Goal: Transaction & Acquisition: Book appointment/travel/reservation

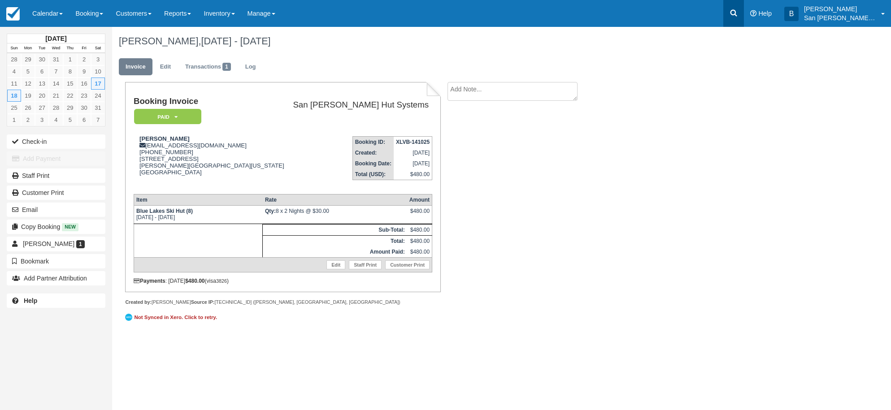
click at [738, 17] on icon at bounding box center [733, 13] width 9 height 9
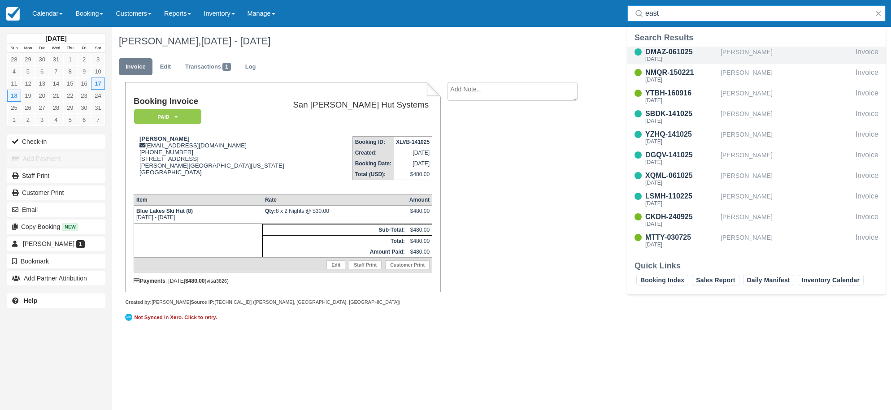
type input "east"
click at [682, 56] on div "DMAZ-061025" at bounding box center [681, 52] width 72 height 11
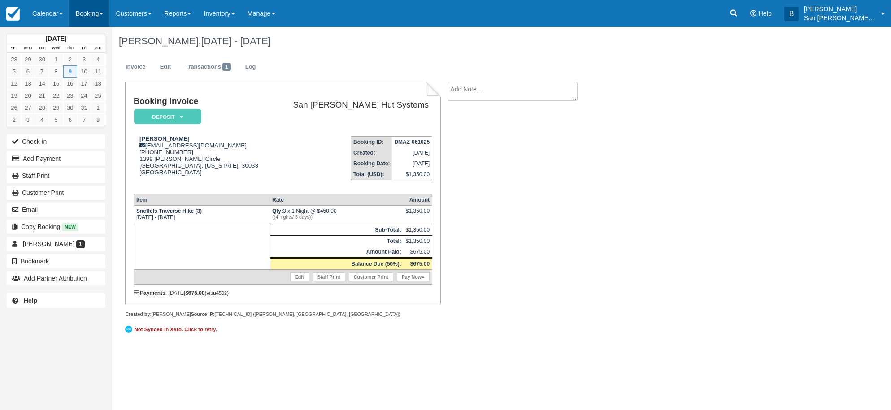
click at [92, 16] on link "Booking" at bounding box center [89, 13] width 40 height 27
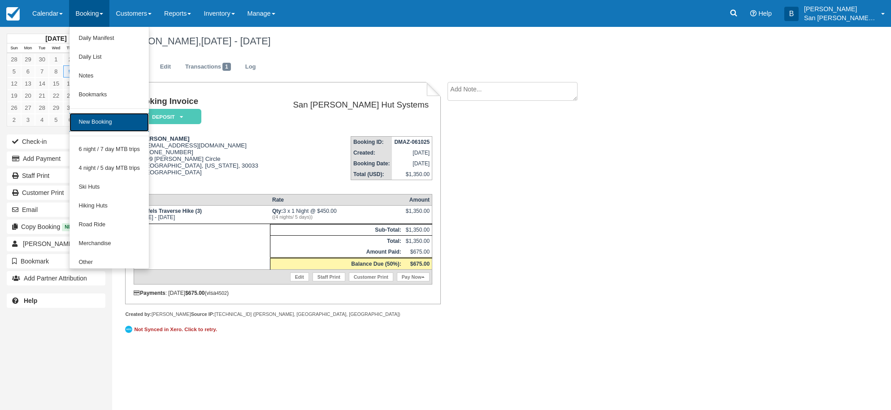
click at [105, 124] on link "New Booking" at bounding box center [108, 122] width 79 height 19
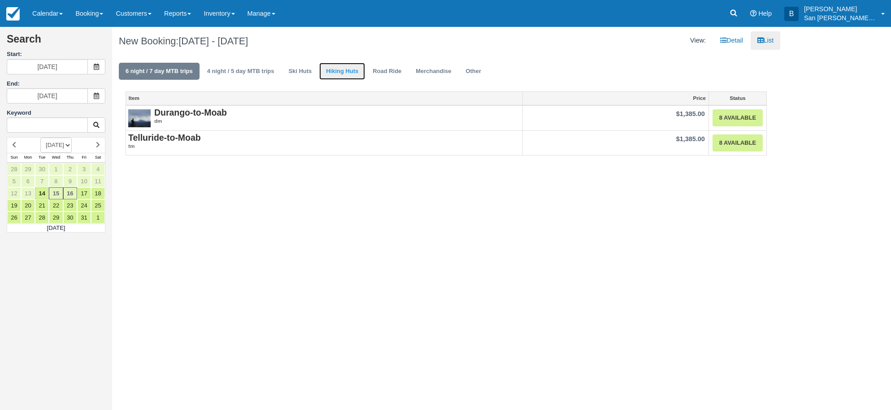
click at [336, 75] on link "Hiking Huts" at bounding box center [342, 71] width 46 height 17
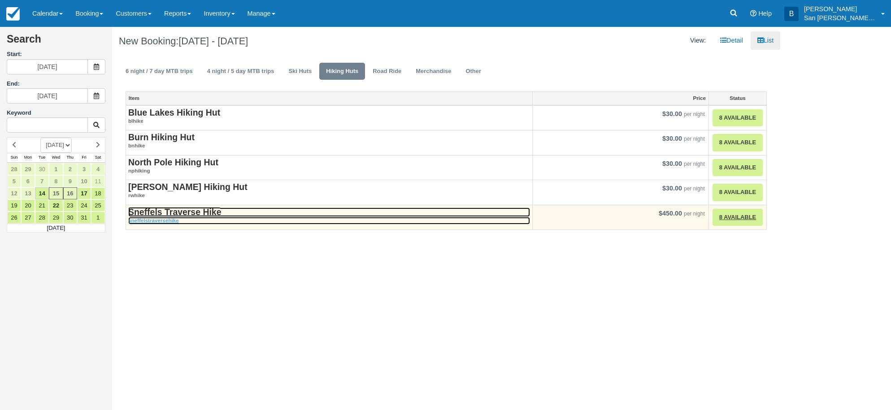
click at [173, 210] on strong "Sneffels Traverse Hike" at bounding box center [174, 212] width 93 height 10
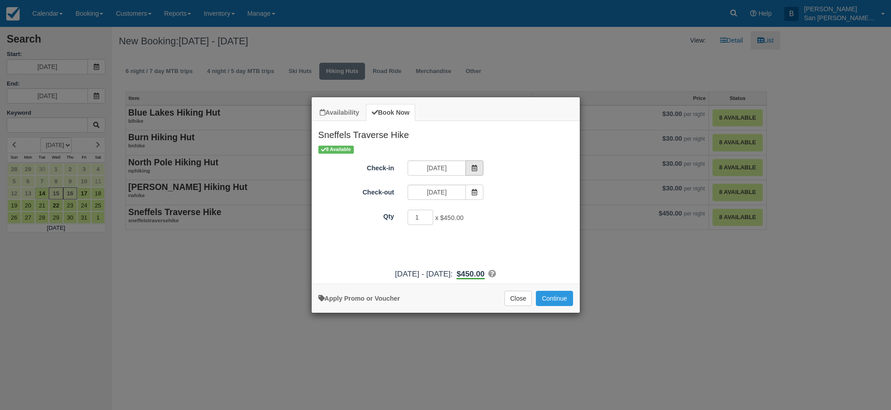
click at [470, 169] on span "Item Modal" at bounding box center [474, 167] width 18 height 15
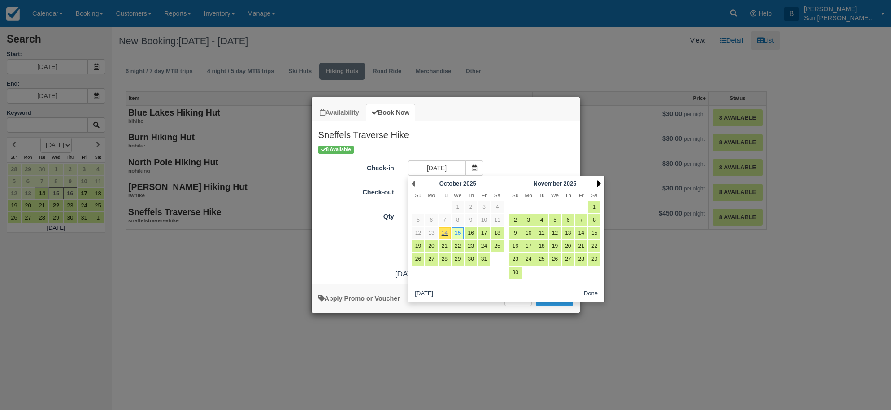
click at [600, 182] on link "Next" at bounding box center [599, 183] width 4 height 7
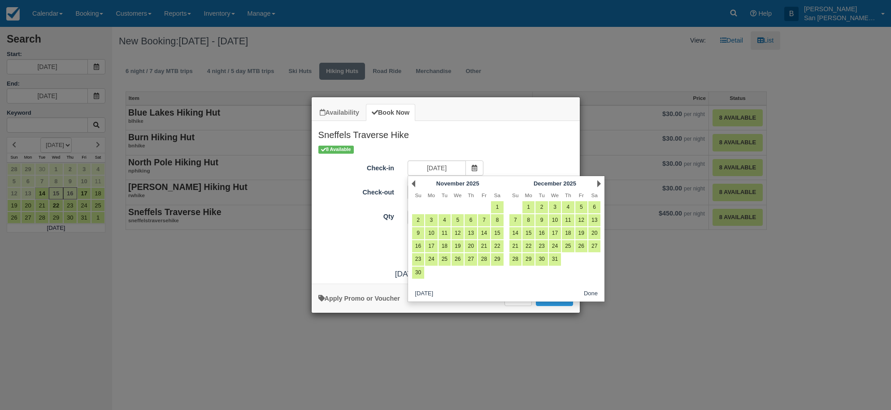
click at [600, 182] on link "Next" at bounding box center [599, 183] width 4 height 7
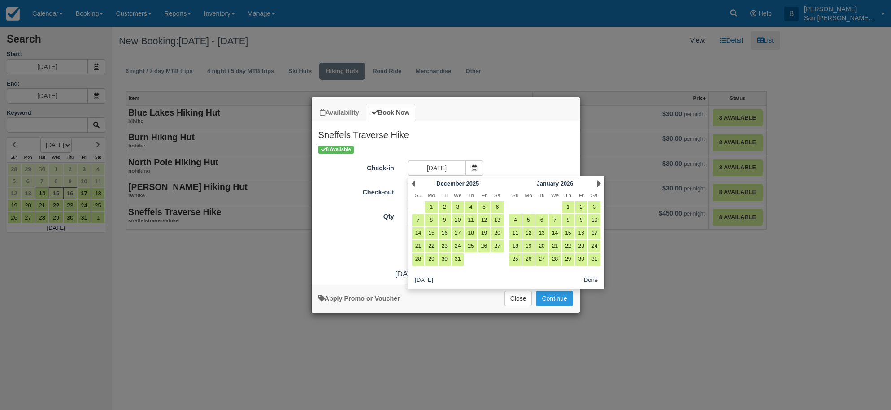
click at [600, 182] on link "Next" at bounding box center [599, 183] width 4 height 7
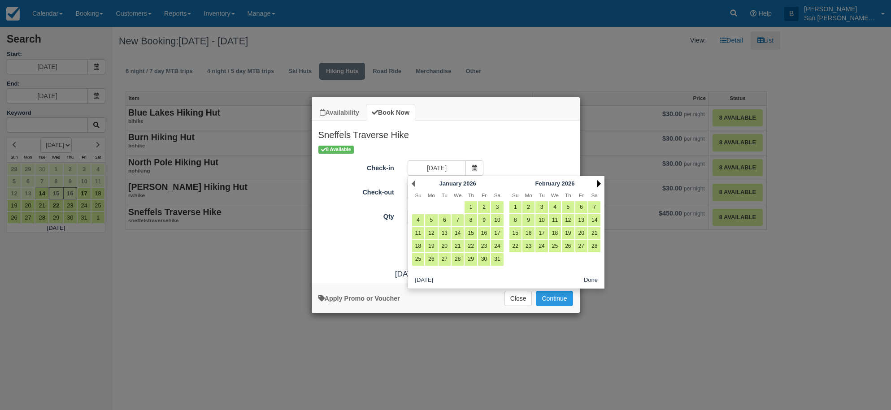
click at [600, 182] on link "Next" at bounding box center [599, 183] width 4 height 7
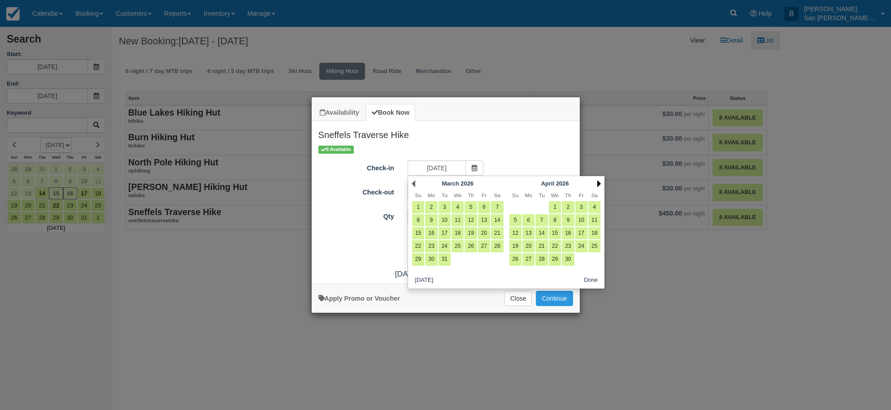
click at [600, 182] on link "Next" at bounding box center [599, 183] width 4 height 7
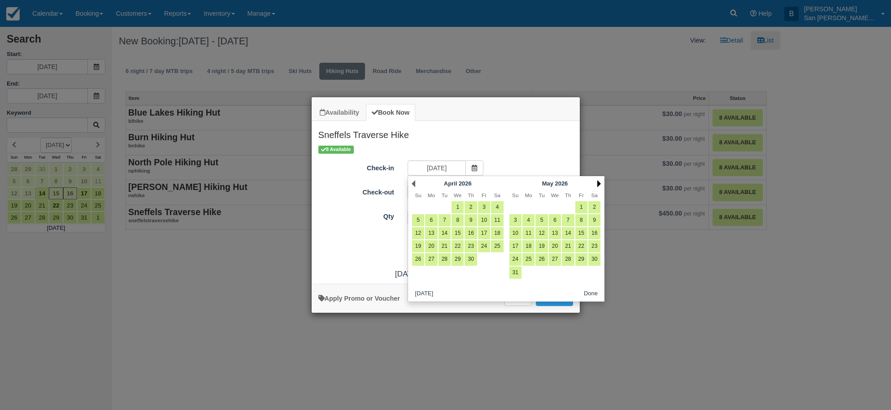
click at [600, 182] on link "Next" at bounding box center [599, 183] width 4 height 7
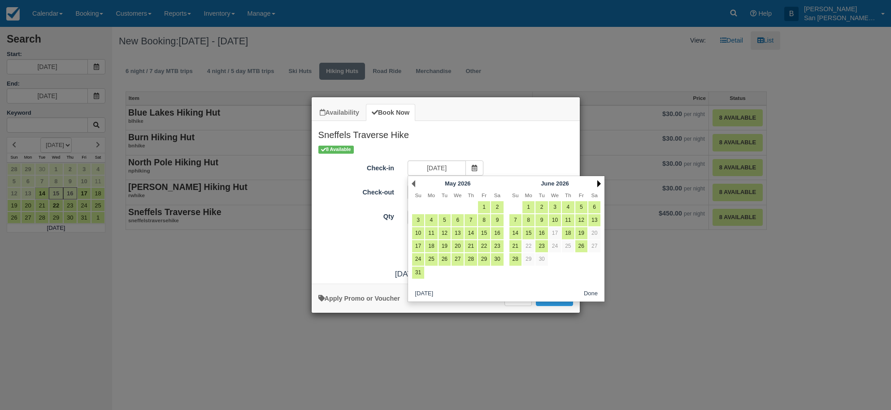
click at [600, 182] on link "Next" at bounding box center [599, 183] width 4 height 7
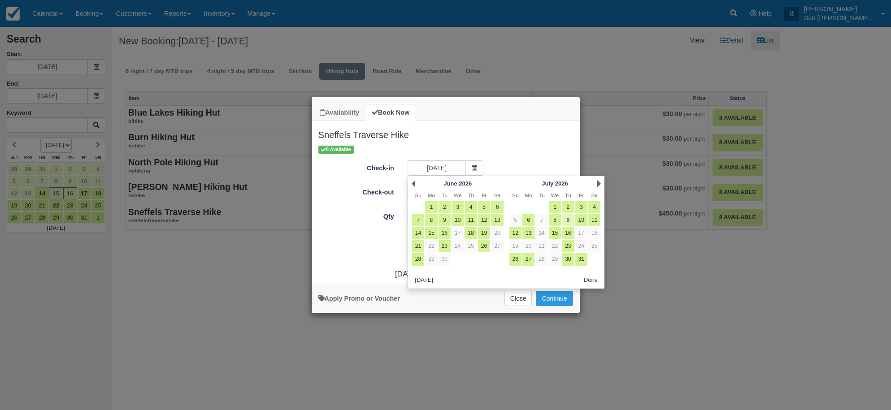
click at [567, 222] on link "9" at bounding box center [568, 220] width 12 height 12
type input "07/09/26"
type input "07/10/26"
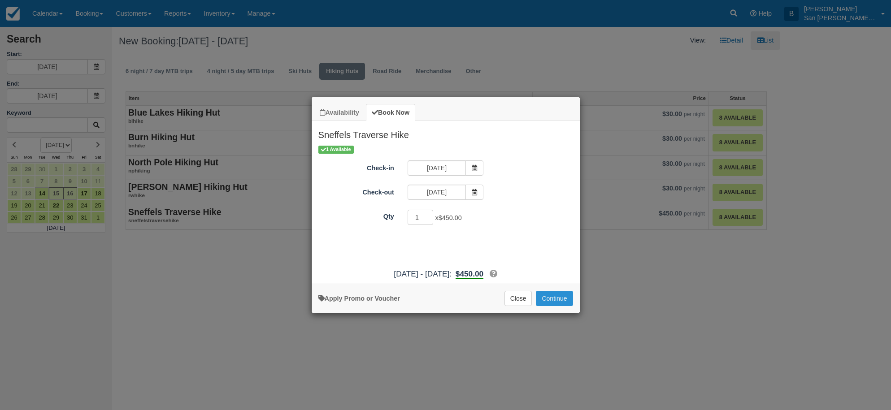
click at [565, 301] on button "Continue" at bounding box center [554, 298] width 37 height 15
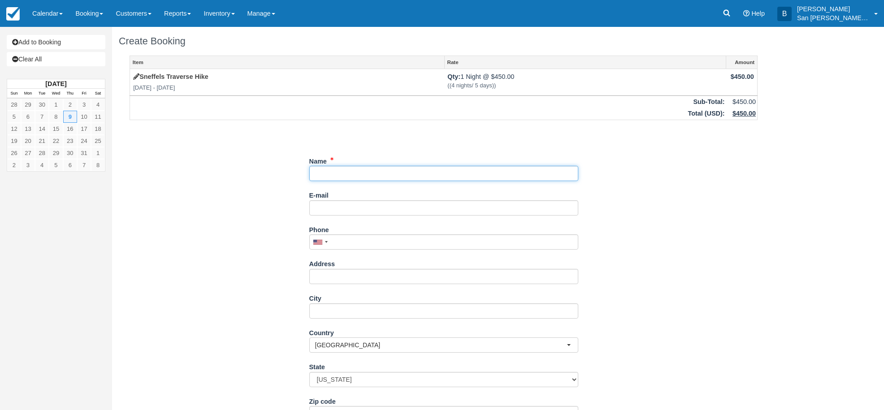
click at [341, 172] on input "Name" at bounding box center [443, 173] width 269 height 15
type input "[PERSON_NAME]"
type input "[EMAIL_ADDRESS][DOMAIN_NAME]"
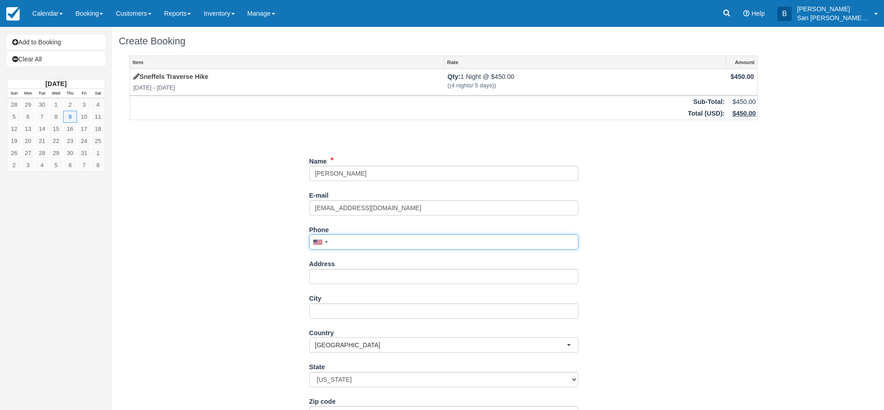
click at [348, 242] on input "Phone" at bounding box center [443, 241] width 269 height 15
type input "(651) 338-3089"
click at [342, 267] on div "Address" at bounding box center [443, 270] width 269 height 28
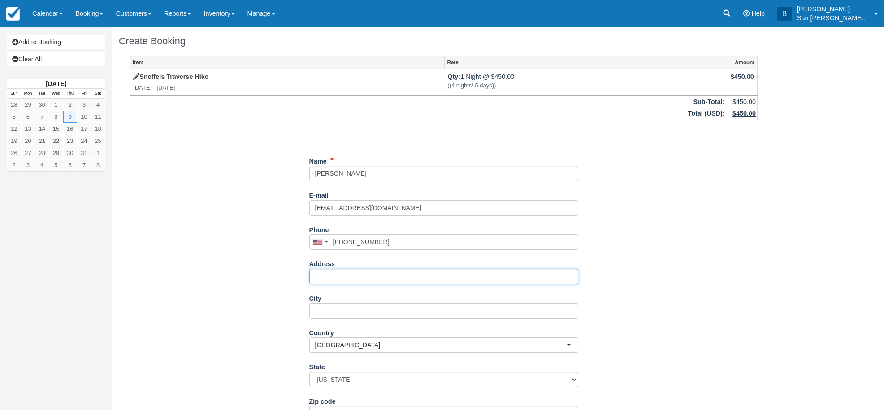
click at [342, 280] on input "Address" at bounding box center [443, 276] width 269 height 15
type input "1204 2nd ST NW"
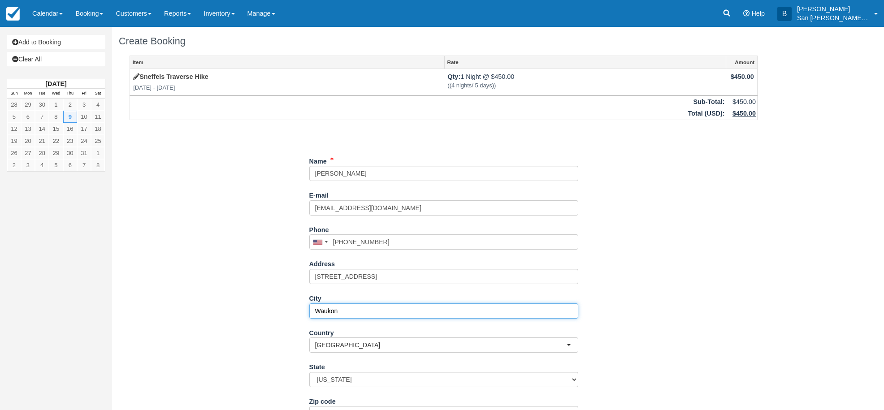
type input "Waukon"
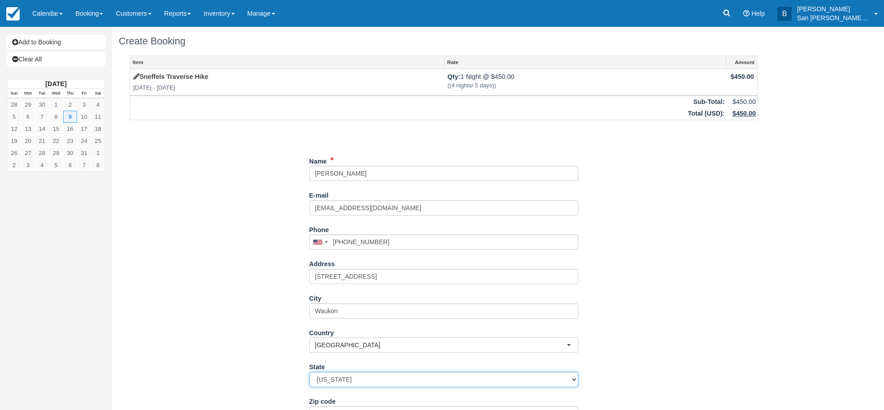
select select "IA"
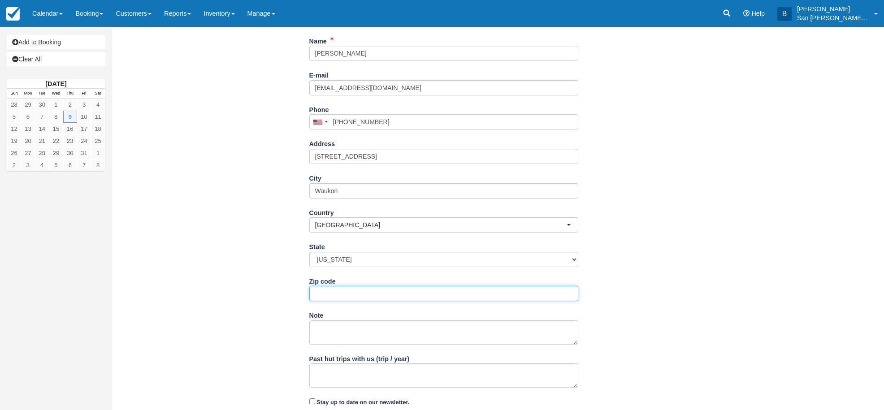
scroll to position [147, 0]
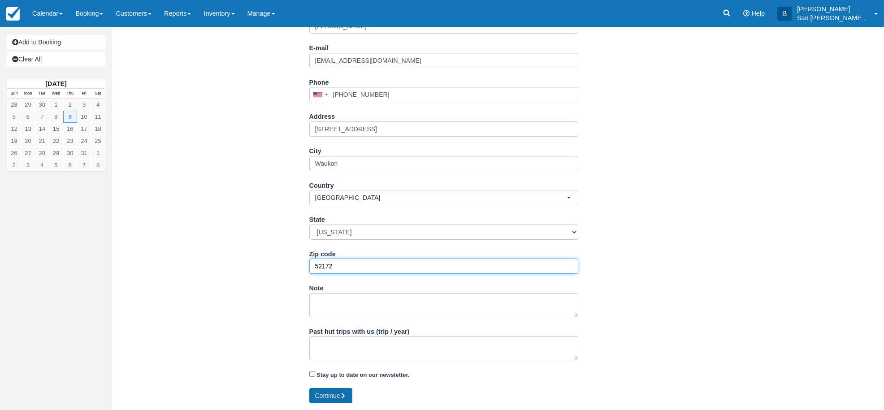
type input "52172"
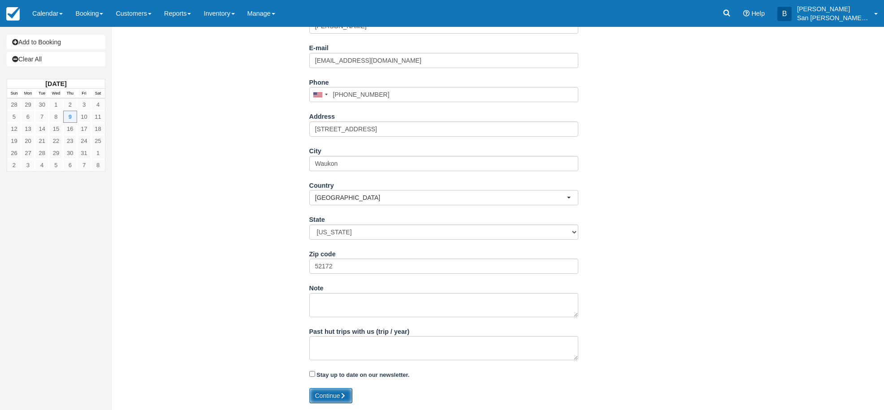
click at [334, 401] on button "Continue" at bounding box center [330, 395] width 43 height 15
type input "+16513383089"
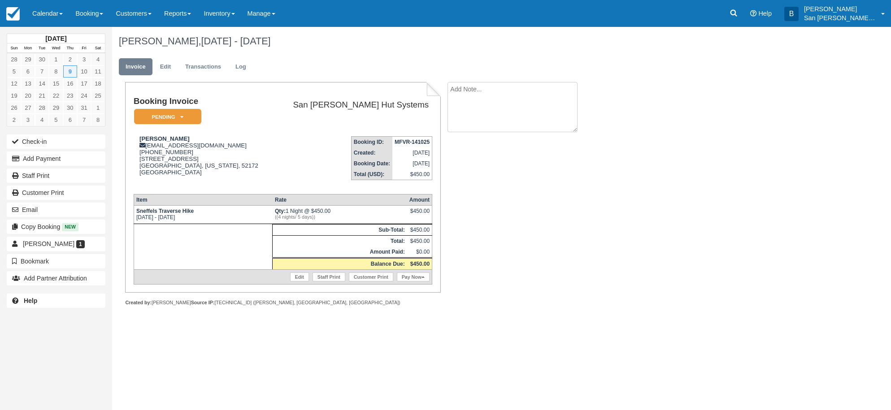
click at [496, 86] on textarea at bounding box center [512, 107] width 130 height 50
type textarea "Joining [PERSON_NAME] Group"
click at [496, 141] on input "Show on invoice" at bounding box center [497, 141] width 6 height 6
checkbox input "true"
click at [480, 144] on button "Create" at bounding box center [467, 142] width 40 height 15
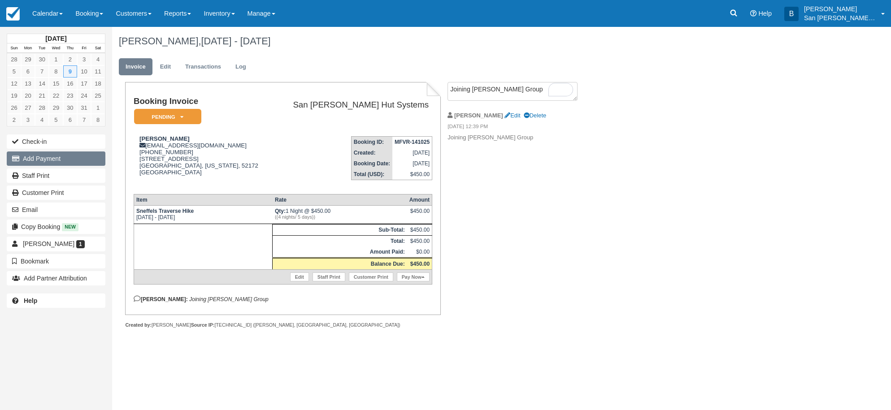
click at [44, 158] on button "Add Payment" at bounding box center [56, 159] width 99 height 14
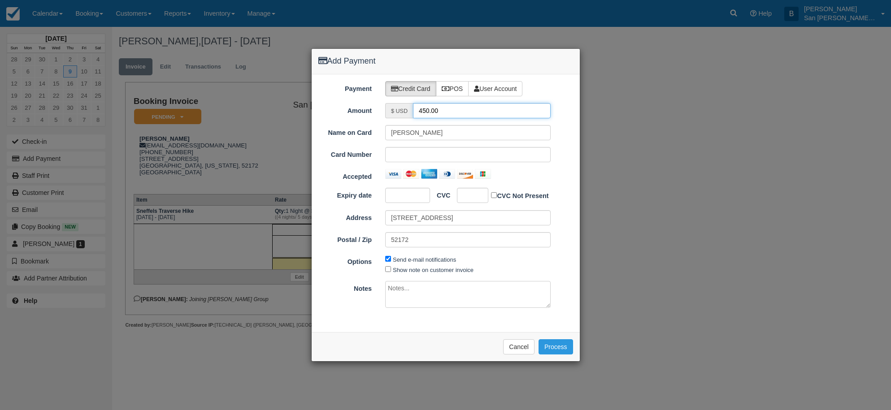
drag, startPoint x: 451, startPoint y: 110, endPoint x: 387, endPoint y: 101, distance: 64.7
click at [387, 101] on div "Payment Credit Card POS User Account Amount $ USD 450.00 Name on Card Jody M La…" at bounding box center [446, 203] width 268 height 258
type input "225.00"
click at [560, 348] on button "Process" at bounding box center [555, 346] width 35 height 15
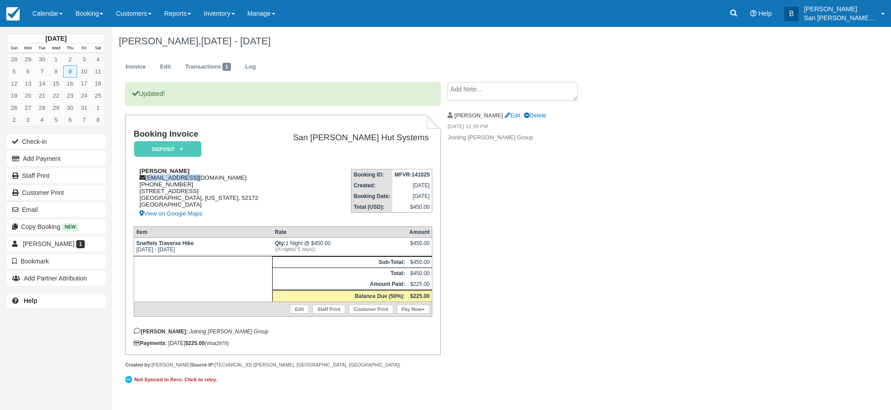
drag, startPoint x: 147, startPoint y: 180, endPoint x: 208, endPoint y: 180, distance: 61.4
click at [208, 180] on div "[PERSON_NAME] [EMAIL_ADDRESS][DOMAIN_NAME] [PHONE_NUMBER] [STREET_ADDRESS][US_S…" at bounding box center [203, 194] width 139 height 52
copy div "[EMAIL_ADDRESS][DOMAIN_NAME]"
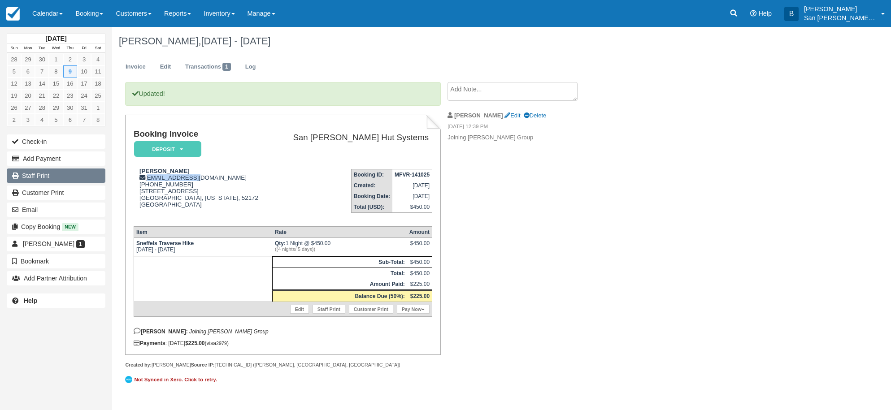
click at [35, 175] on link "Staff Print" at bounding box center [56, 176] width 99 height 14
click at [655, 238] on div "[PERSON_NAME], [DATE] - [DATE] Invoice Edit Transactions 1 Log Updated! Booking…" at bounding box center [446, 212] width 668 height 370
click at [556, 231] on div "Updated! Booking Invoice Deposit   Pending Reserved Paid Waiting Cancelled Shut…" at bounding box center [358, 239] width 493 height 315
click at [94, 14] on link "Booking" at bounding box center [89, 13] width 40 height 27
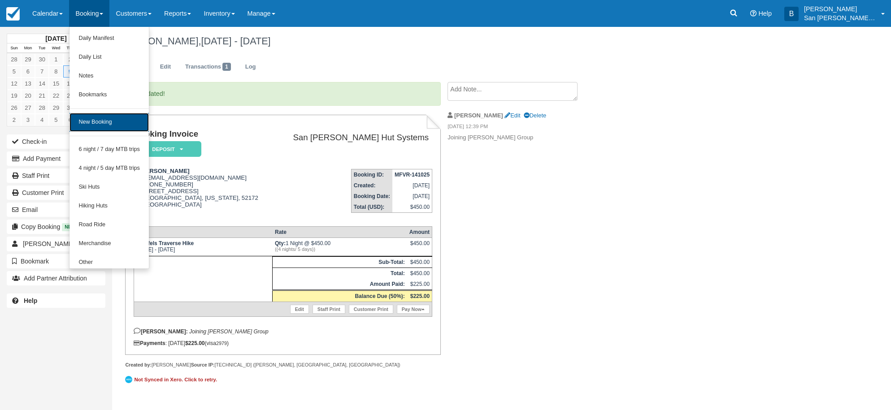
click at [96, 126] on link "New Booking" at bounding box center [108, 122] width 79 height 19
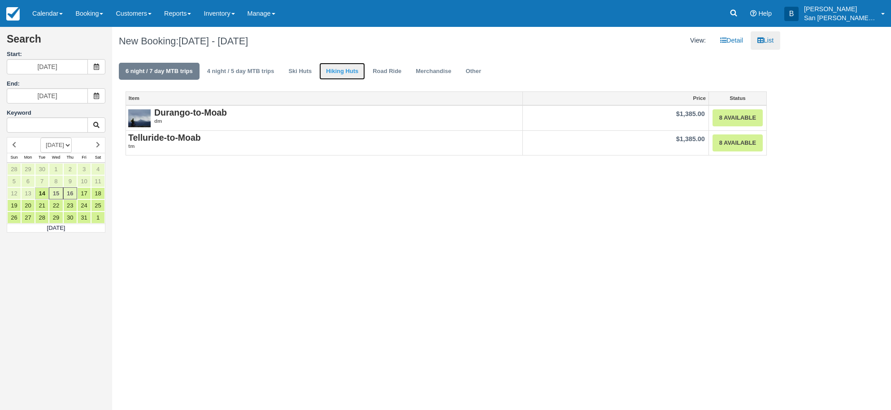
click at [349, 75] on link "Hiking Huts" at bounding box center [342, 71] width 46 height 17
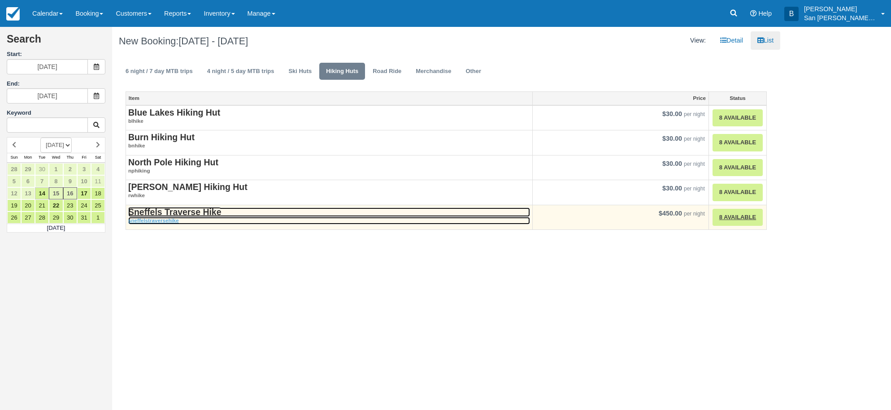
click at [194, 212] on strong "Sneffels Traverse Hike" at bounding box center [174, 212] width 93 height 10
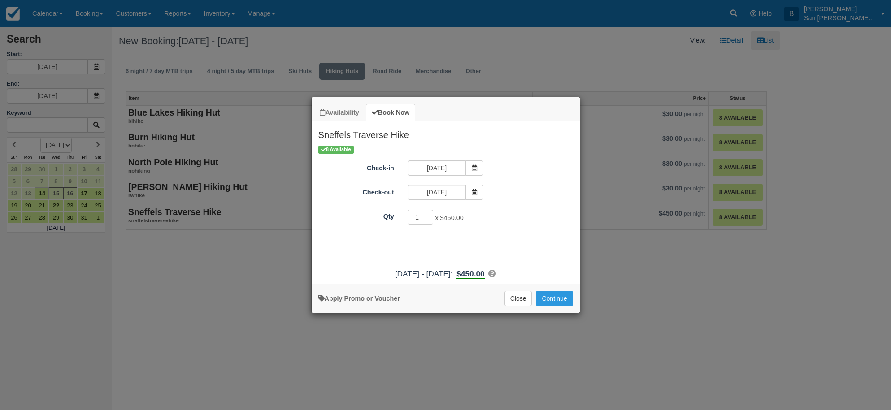
drag, startPoint x: 476, startPoint y: 168, endPoint x: 498, endPoint y: 172, distance: 22.7
click at [476, 168] on icon "Item Modal" at bounding box center [474, 168] width 6 height 6
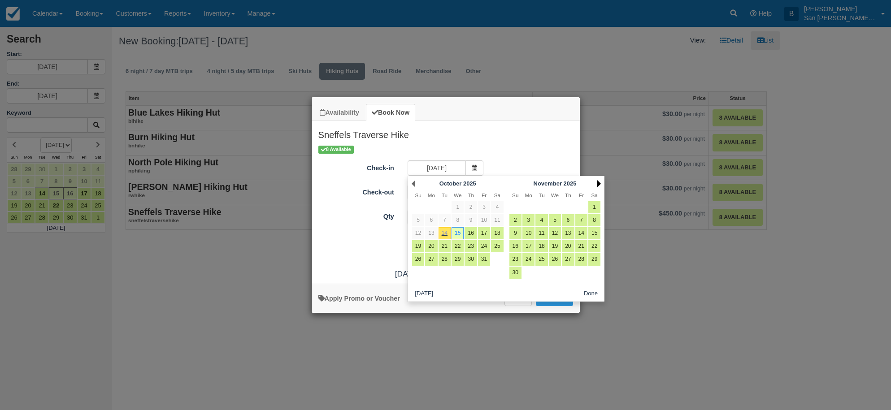
click at [599, 186] on link "Next" at bounding box center [599, 183] width 4 height 7
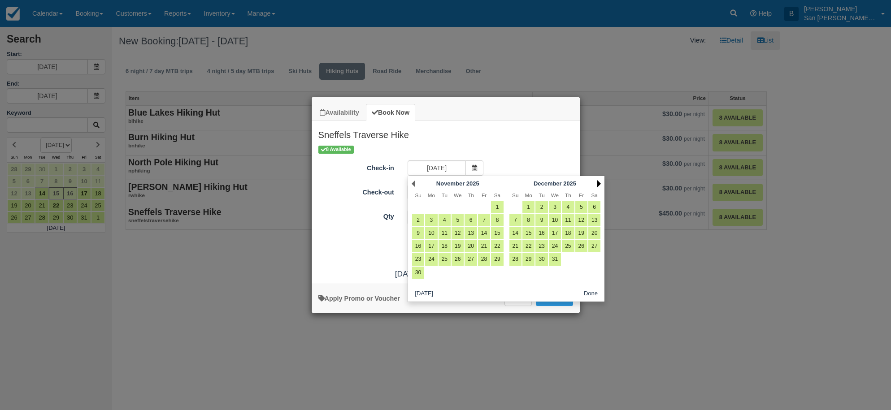
click at [599, 186] on link "Next" at bounding box center [599, 183] width 4 height 7
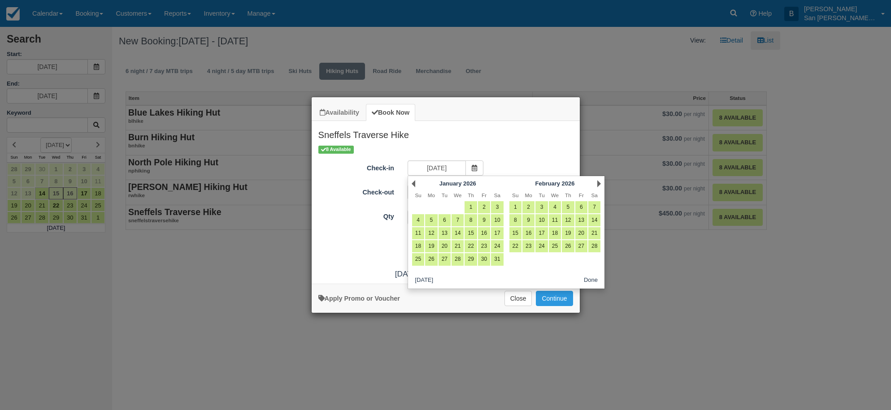
click at [599, 185] on link "Next" at bounding box center [599, 183] width 4 height 7
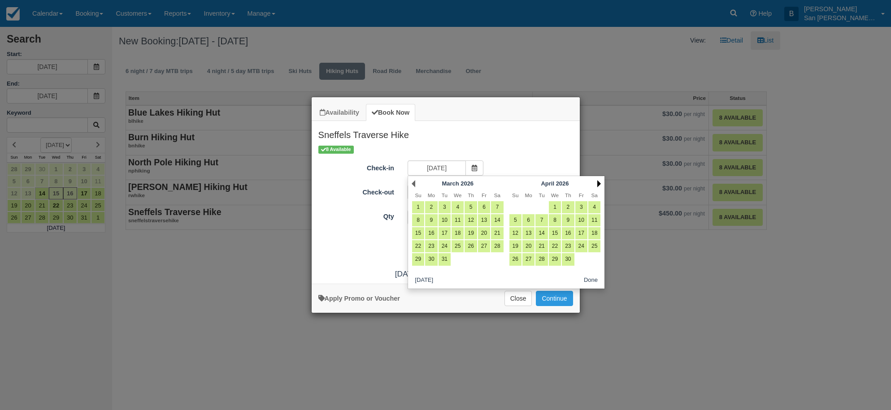
click at [599, 185] on link "Next" at bounding box center [599, 183] width 4 height 7
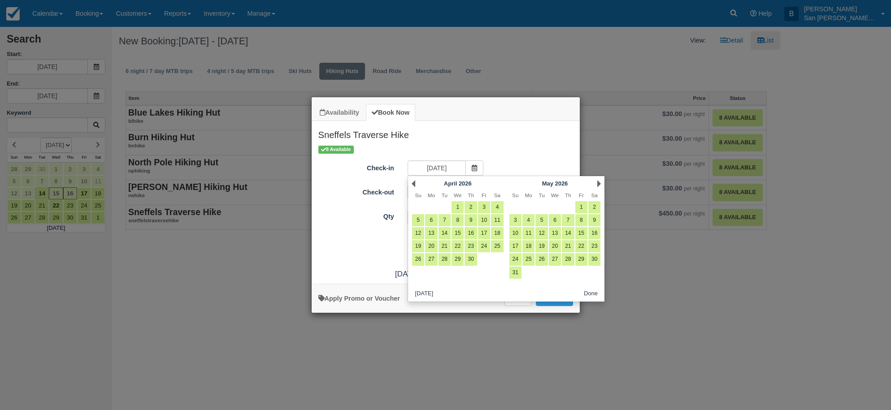
click at [599, 185] on link "Next" at bounding box center [599, 183] width 4 height 7
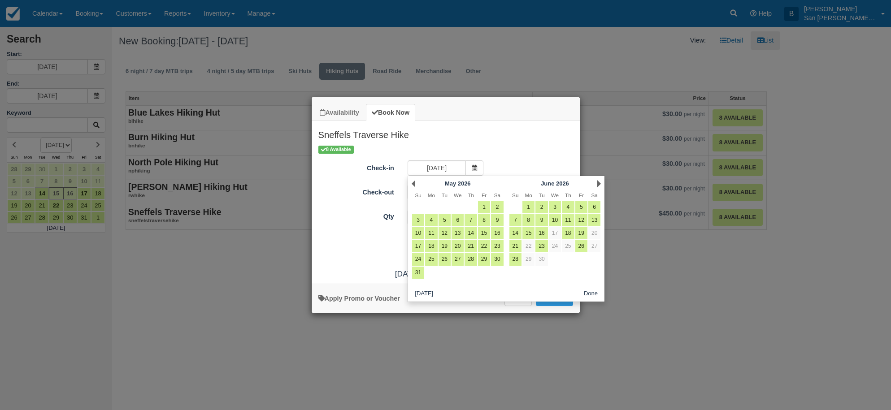
click at [599, 185] on link "Next" at bounding box center [599, 183] width 4 height 7
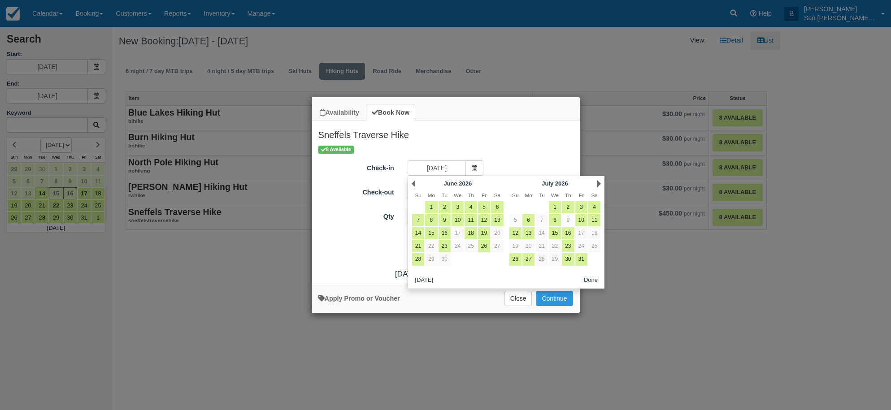
click at [599, 185] on link "Next" at bounding box center [599, 183] width 4 height 7
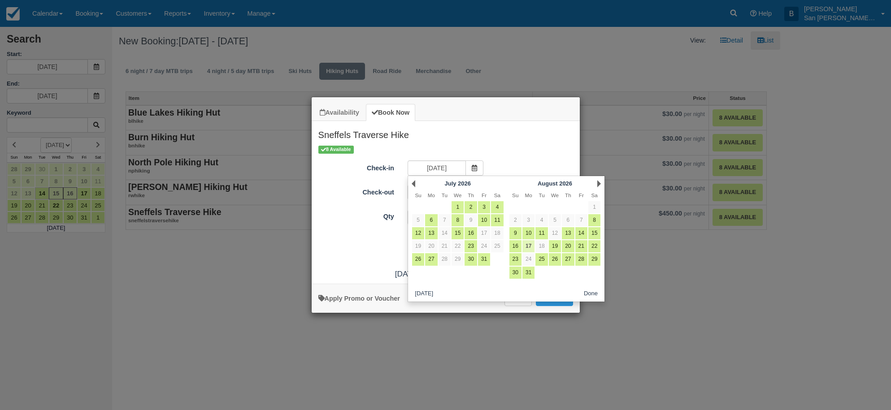
click at [531, 249] on link "17" at bounding box center [528, 246] width 12 height 12
type input "08/17/26"
type input "08/18/26"
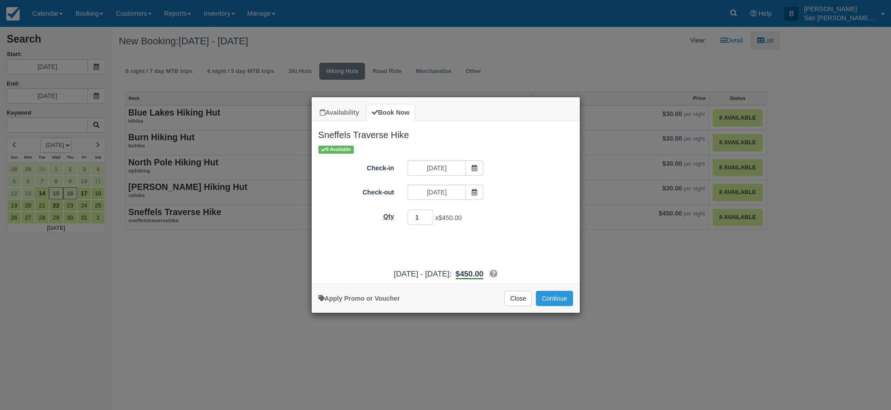
drag, startPoint x: 419, startPoint y: 217, endPoint x: 390, endPoint y: 217, distance: 29.1
click at [390, 217] on div "Qty 1 x $450.00 Required." at bounding box center [446, 217] width 268 height 17
type input "8"
click at [554, 298] on button "Continue" at bounding box center [554, 298] width 37 height 15
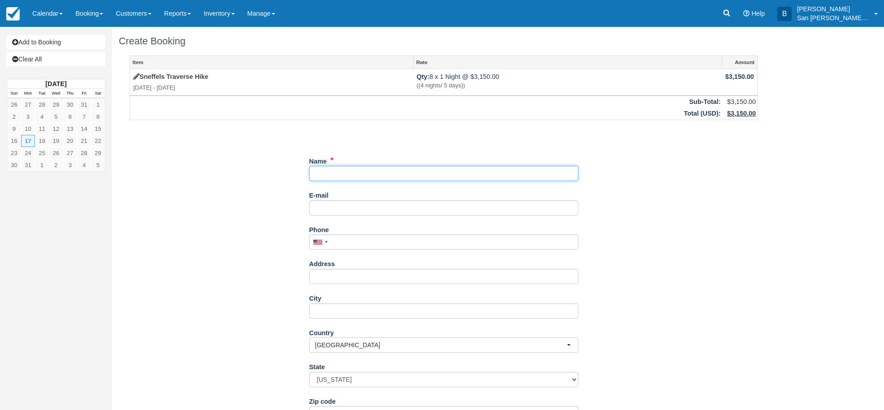
drag, startPoint x: 334, startPoint y: 169, endPoint x: 358, endPoint y: 176, distance: 24.4
click at [334, 169] on input "Name" at bounding box center [443, 173] width 269 height 15
type input "[PERSON_NAME]"
type input "[EMAIL_ADDRESS][DOMAIN_NAME]"
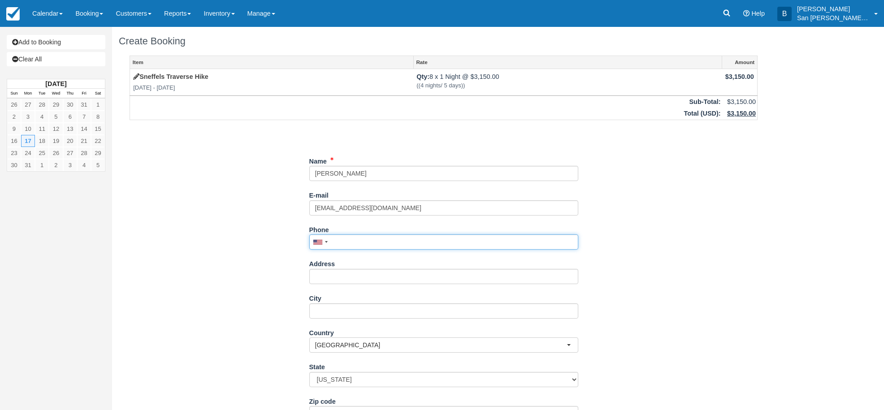
click at [352, 237] on input "Phone" at bounding box center [443, 241] width 269 height 15
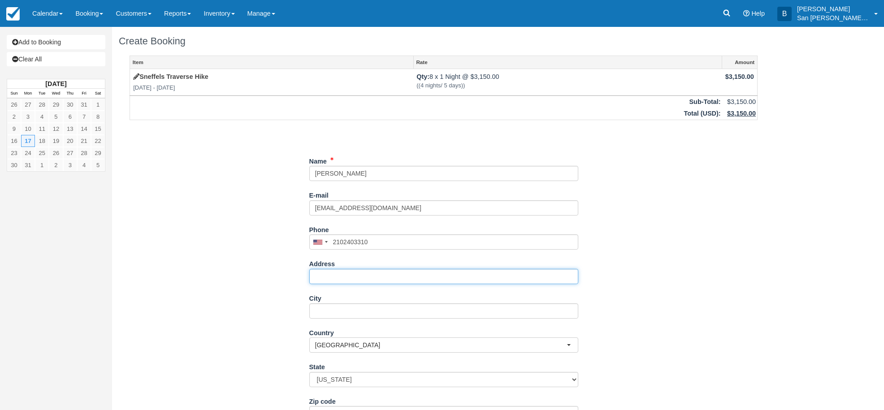
type input "(210) 240-3310"
click at [326, 274] on input "Address" at bounding box center [443, 276] width 269 height 15
type input "[STREET_ADDRESS]"
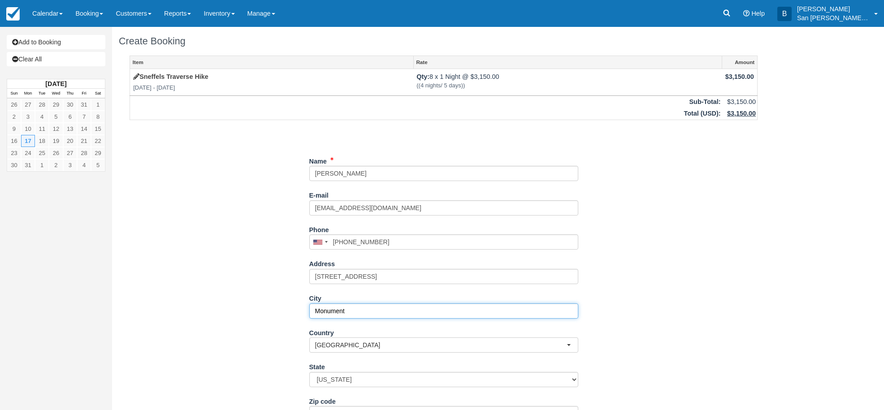
type input "Monument"
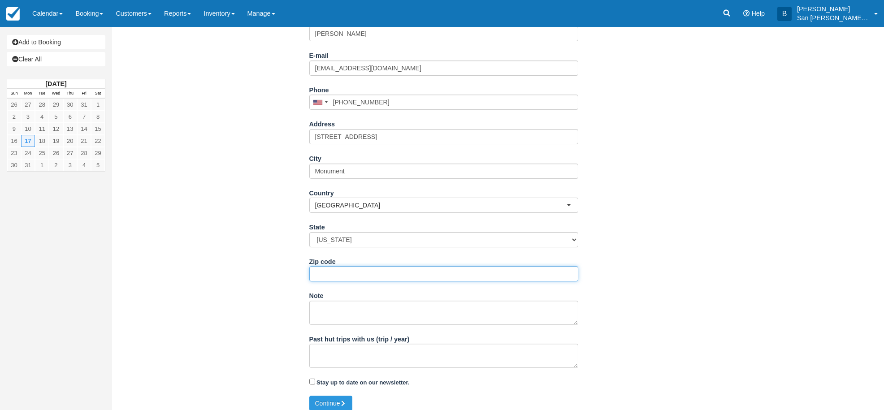
scroll to position [146, 0]
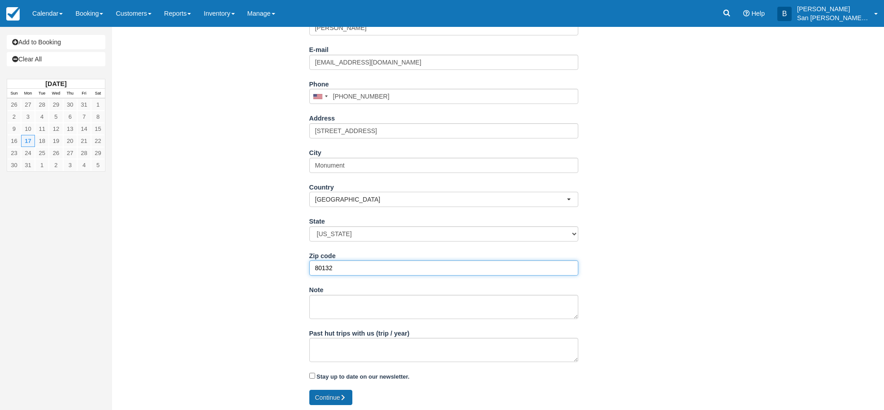
type input "80132"
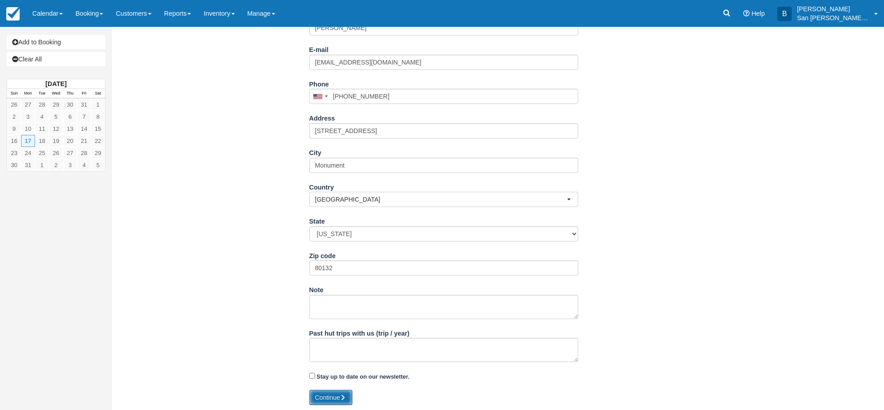
click at [340, 399] on button "Continue" at bounding box center [330, 397] width 43 height 15
type input "+12102403310"
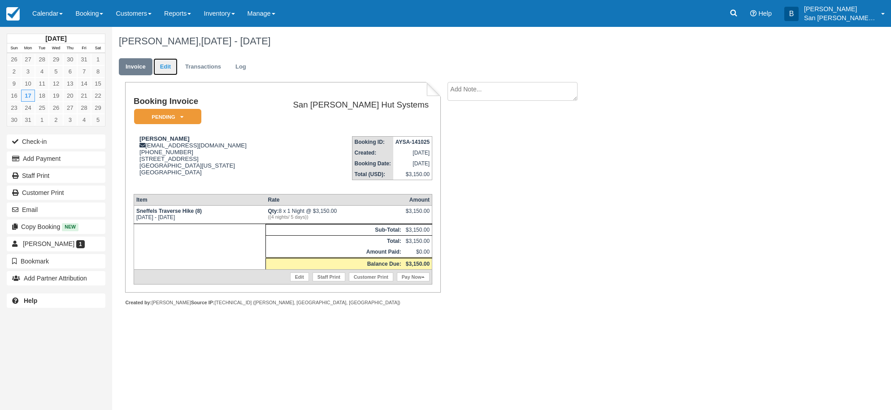
click at [161, 71] on link "Edit" at bounding box center [165, 66] width 24 height 17
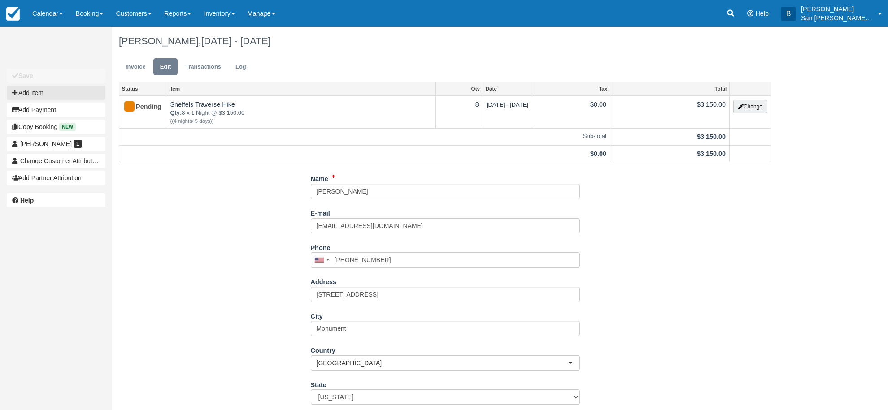
click at [53, 95] on button "Add Item" at bounding box center [56, 93] width 99 height 14
type input "0.00"
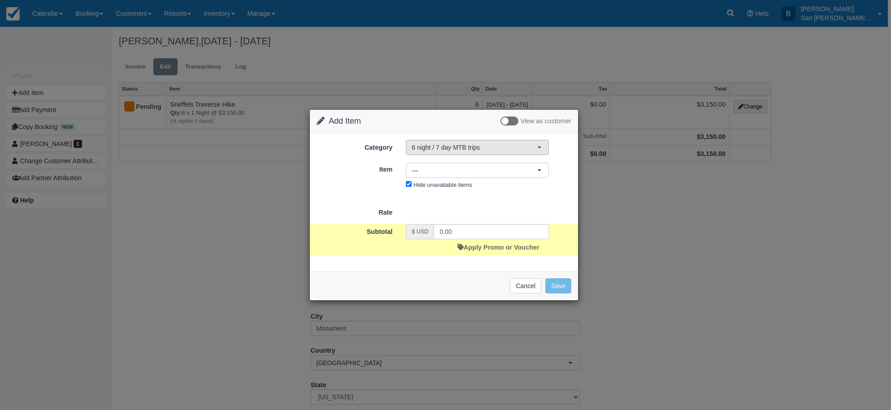
click at [446, 147] on span "6 night / 7 day MTB trips" at bounding box center [474, 147] width 126 height 9
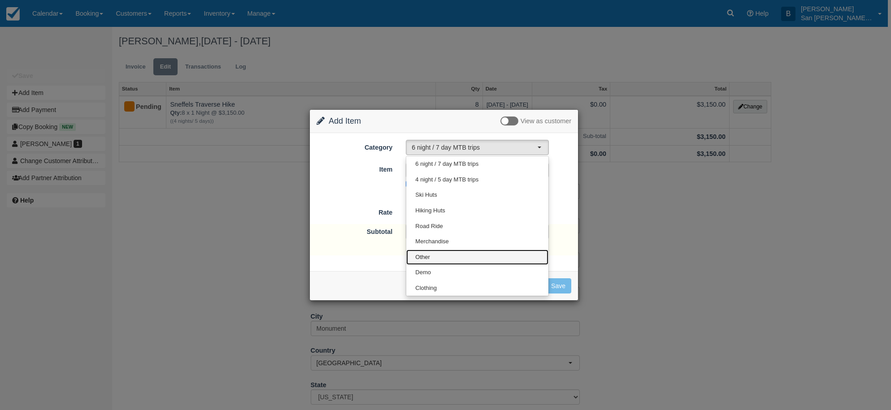
click at [436, 262] on link "Other" at bounding box center [477, 258] width 142 height 16
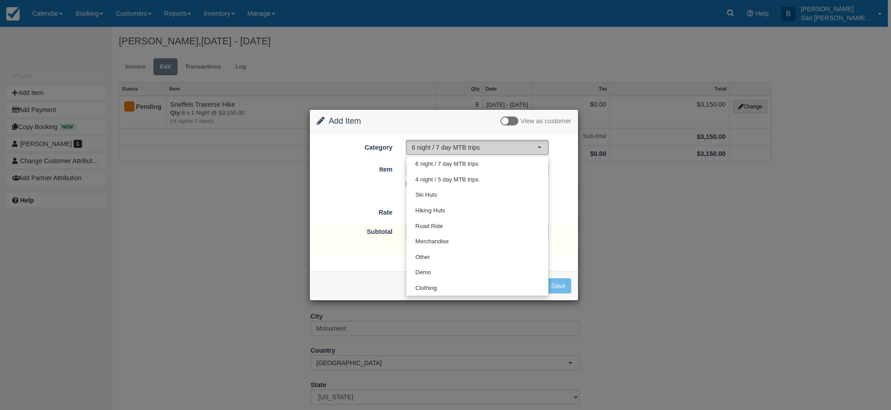
select select "15"
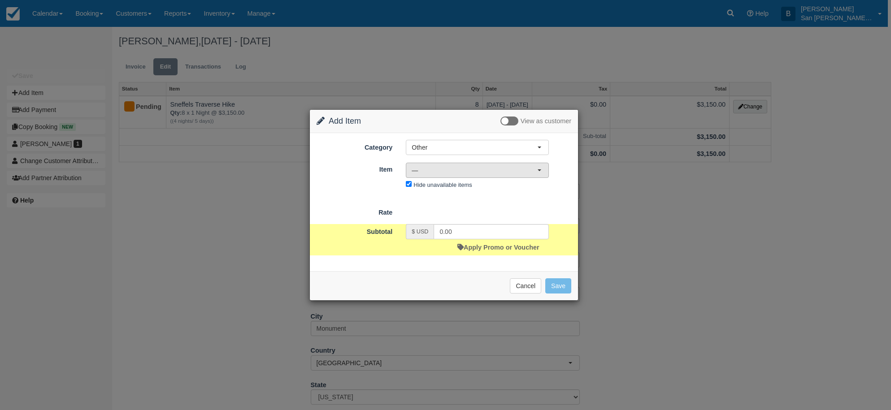
click at [419, 175] on button "—" at bounding box center [477, 170] width 143 height 15
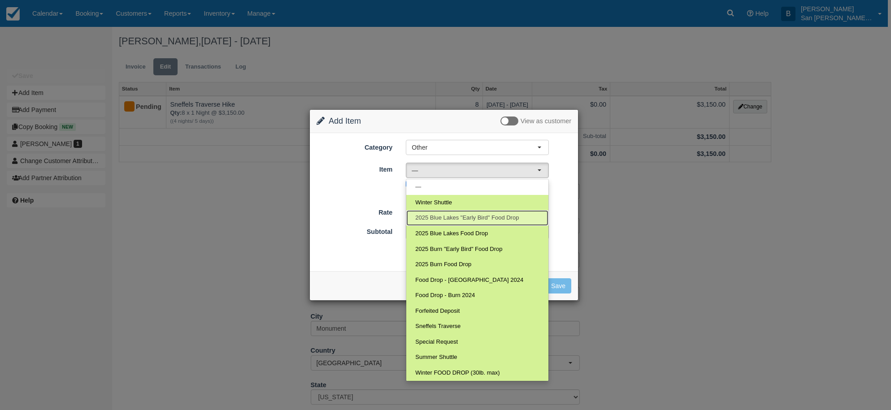
click at [452, 219] on span "2025 Blue Lakes "Early Bird" Food Drop" at bounding box center [467, 218] width 104 height 9
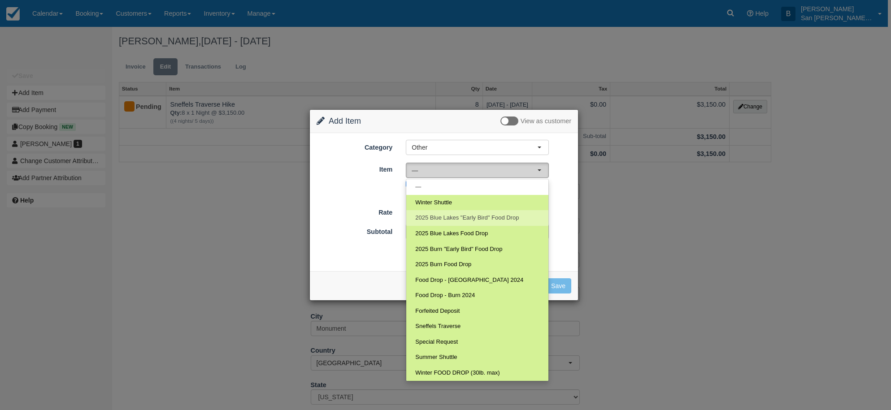
select select "118"
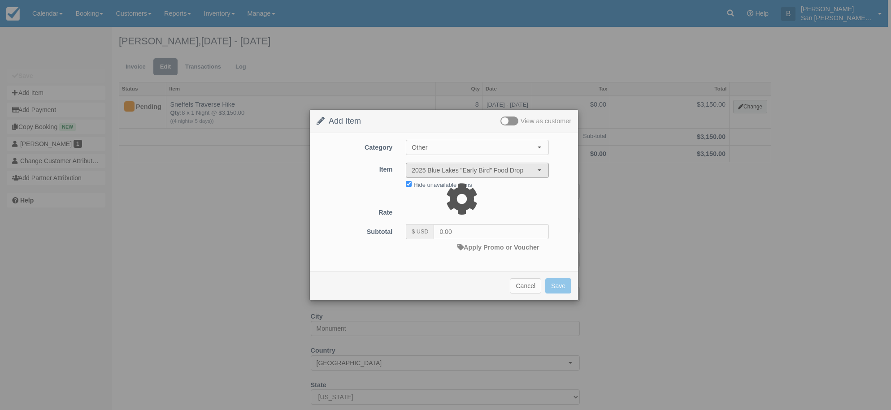
type input "199.00"
select select "07:00"
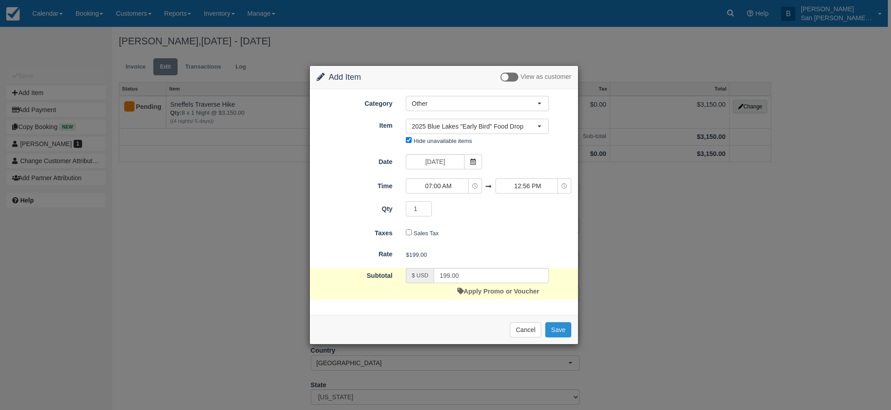
click at [557, 324] on button "Save" at bounding box center [558, 329] width 26 height 15
checkbox input "false"
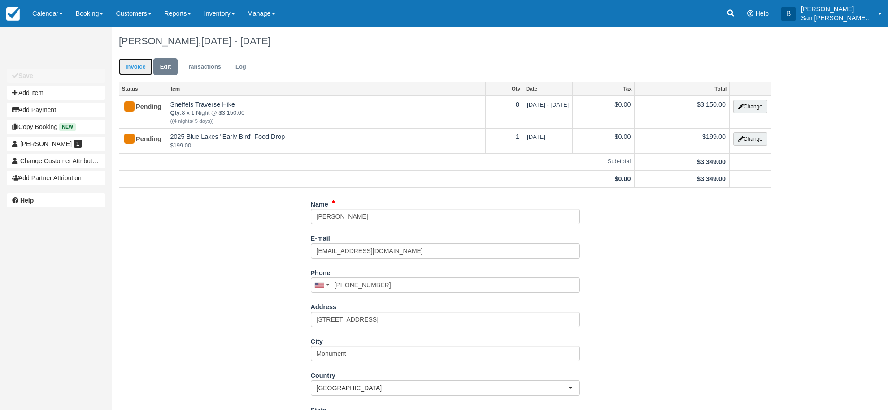
click at [132, 69] on link "Invoice" at bounding box center [136, 66] width 34 height 17
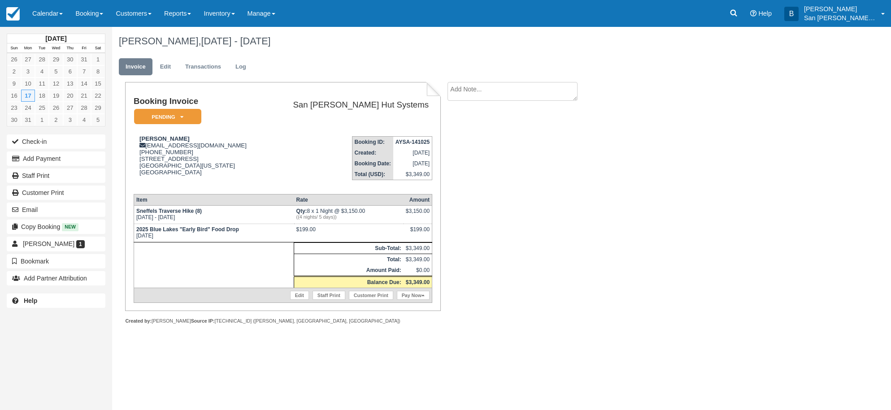
click at [401, 364] on div "August 2026 Sun Mon Tue Wed Thu Fri Sat 26 27 28 29 30 31 1 2 3 4 5 6 7 8 9 10 …" at bounding box center [445, 218] width 891 height 383
drag, startPoint x: 182, startPoint y: 228, endPoint x: 299, endPoint y: 229, distance: 117.4
click at [299, 229] on tr "2025 Blue Lakes "Early Bird" Food Drop Mon Aug 17, 2026 $199.00 $199.00" at bounding box center [283, 233] width 298 height 18
click at [305, 230] on td "$199.00" at bounding box center [348, 233] width 109 height 18
click at [44, 163] on button "Add Payment" at bounding box center [56, 159] width 99 height 14
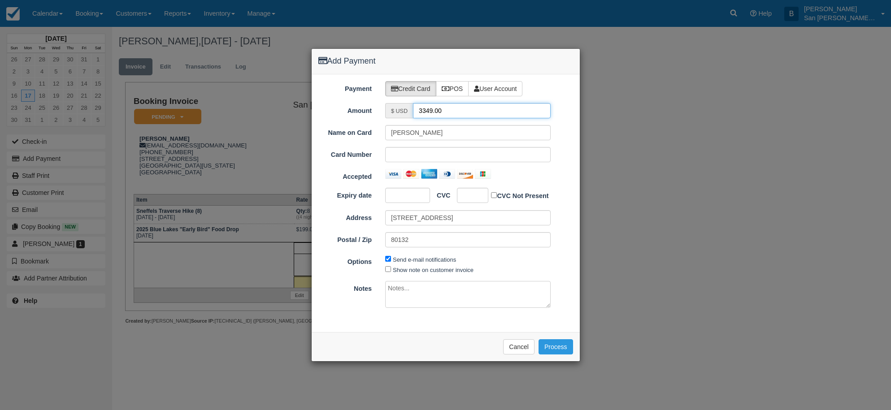
drag, startPoint x: 450, startPoint y: 109, endPoint x: 375, endPoint y: 101, distance: 75.8
click at [374, 101] on div "Payment Credit Card POS User Account Amount $ USD 3349.00 Name on Card Michelle…" at bounding box center [446, 203] width 268 height 258
type input "1674.50"
click at [556, 348] on button "Process" at bounding box center [555, 346] width 35 height 15
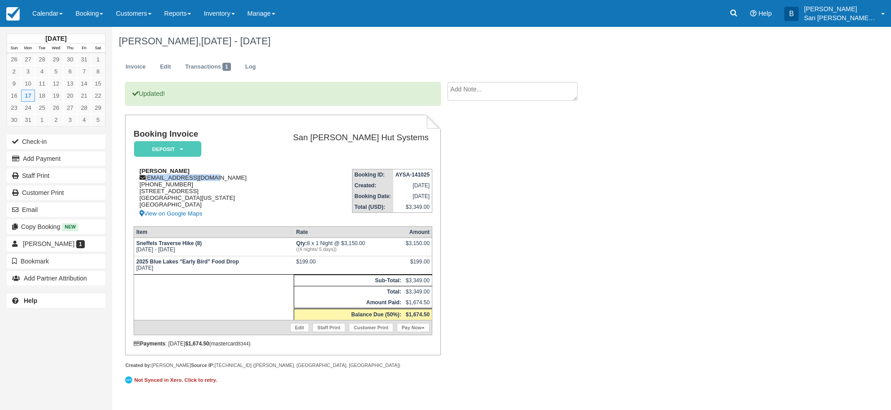
drag, startPoint x: 148, startPoint y: 178, endPoint x: 234, endPoint y: 179, distance: 85.2
click at [234, 179] on div "[PERSON_NAME] [EMAIL_ADDRESS][DOMAIN_NAME] [PHONE_NUMBER] [STREET_ADDRESS][US_S…" at bounding box center [200, 194] width 132 height 52
copy div "diver628@hotmail.com"
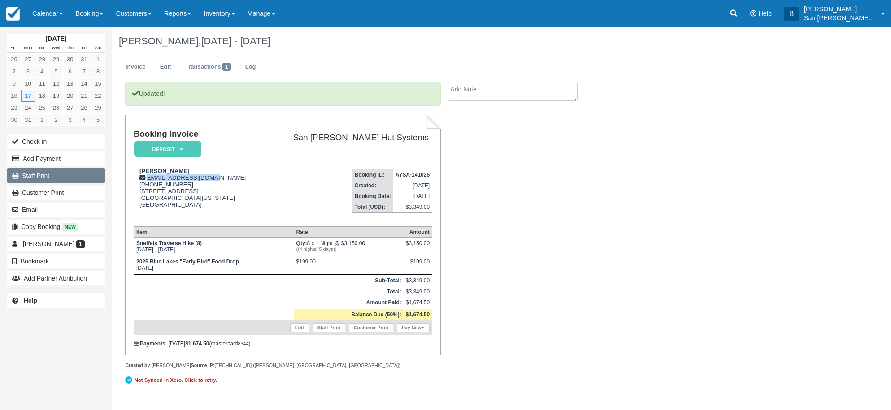
click at [35, 176] on link "Staff Print" at bounding box center [56, 176] width 99 height 14
click at [103, 13] on span at bounding box center [102, 14] width 4 height 2
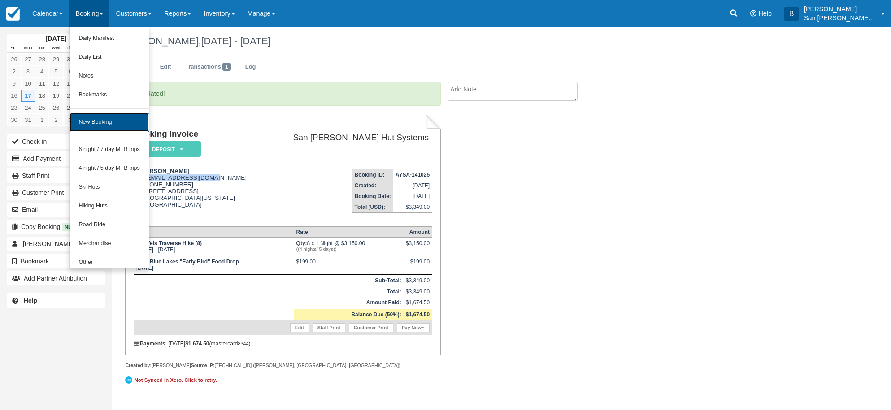
click at [104, 123] on link "New Booking" at bounding box center [108, 122] width 79 height 19
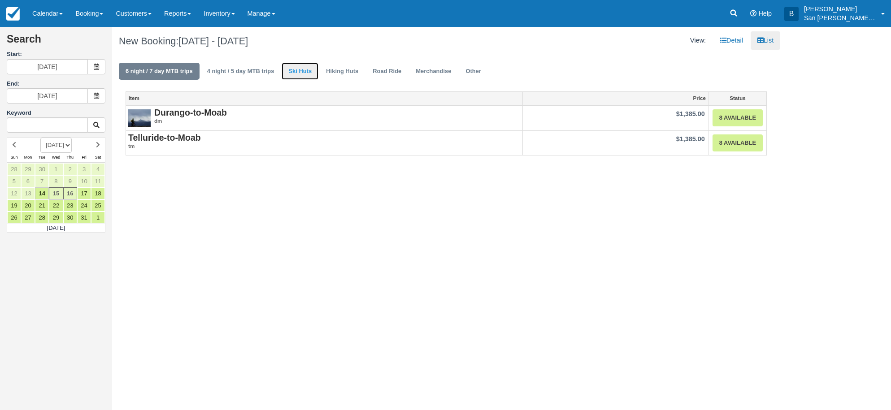
click at [296, 70] on link "Ski Huts" at bounding box center [299, 71] width 37 height 17
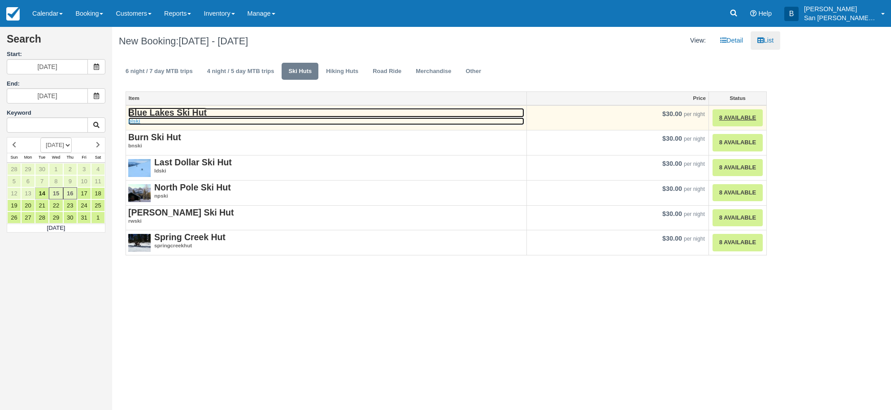
click at [167, 114] on strong "Blue Lakes Ski Hut" at bounding box center [167, 113] width 78 height 10
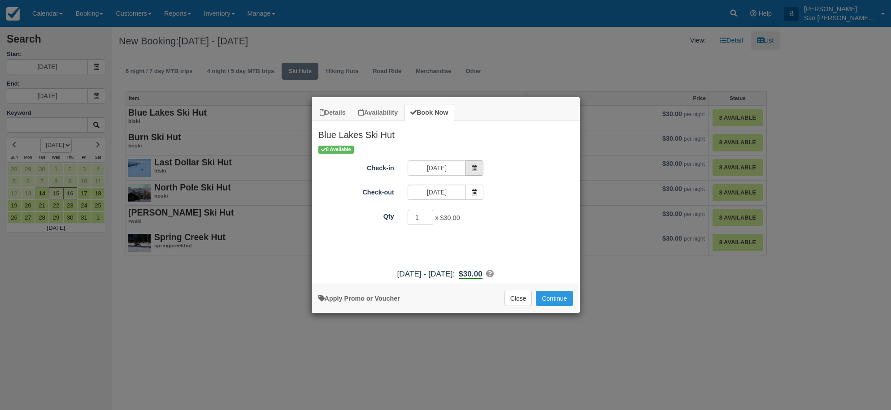
click at [481, 170] on span "Item Modal" at bounding box center [474, 167] width 18 height 15
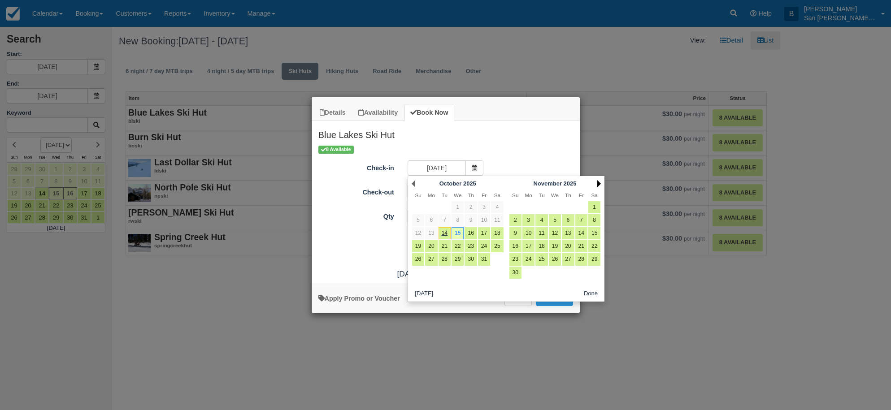
click at [597, 183] on link "Next" at bounding box center [599, 183] width 4 height 7
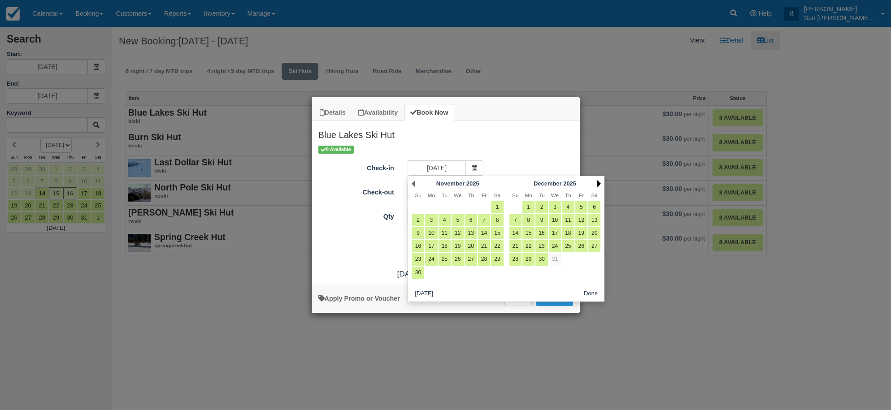
click at [597, 182] on link "Next" at bounding box center [599, 183] width 4 height 7
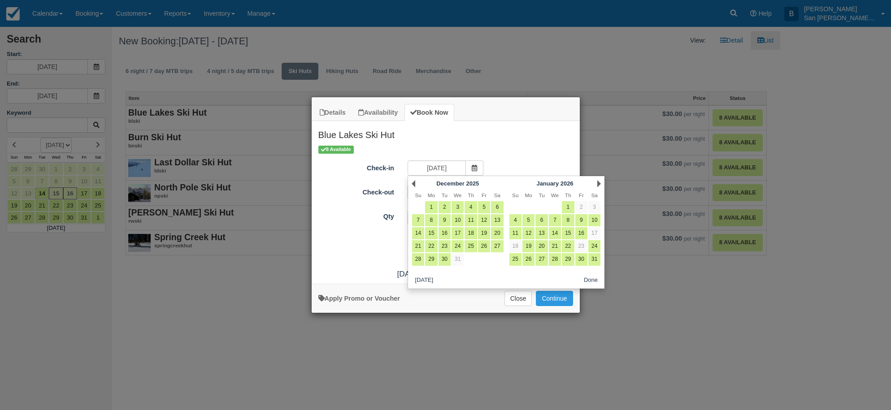
click at [597, 182] on link "Next" at bounding box center [599, 183] width 4 height 7
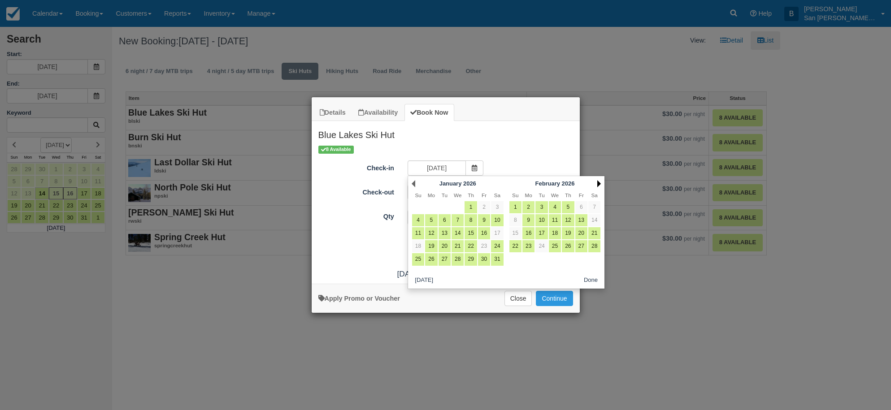
click at [600, 182] on link "Next" at bounding box center [599, 183] width 4 height 7
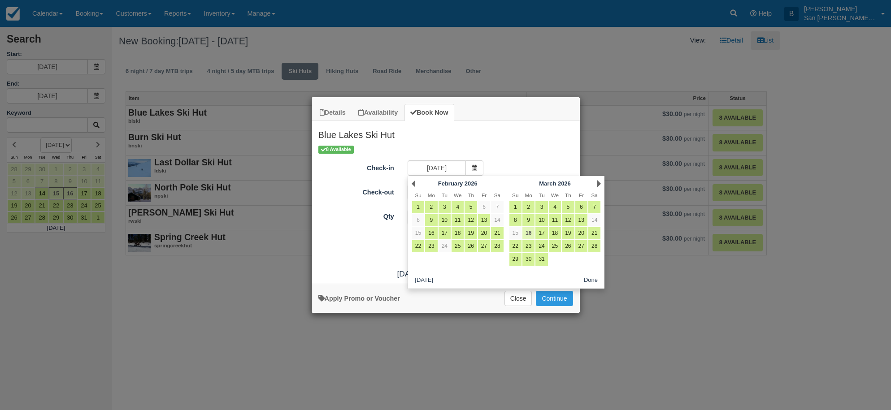
click at [531, 232] on link "16" at bounding box center [528, 233] width 12 height 12
type input "03/16/26"
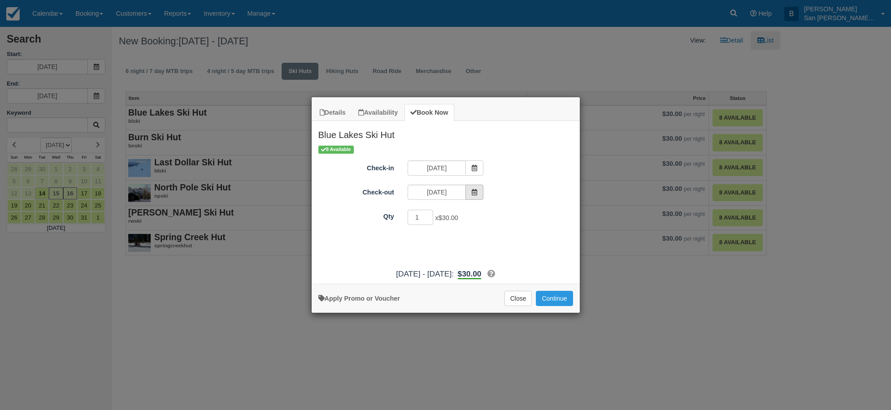
click at [475, 191] on icon "Item Modal" at bounding box center [474, 192] width 6 height 6
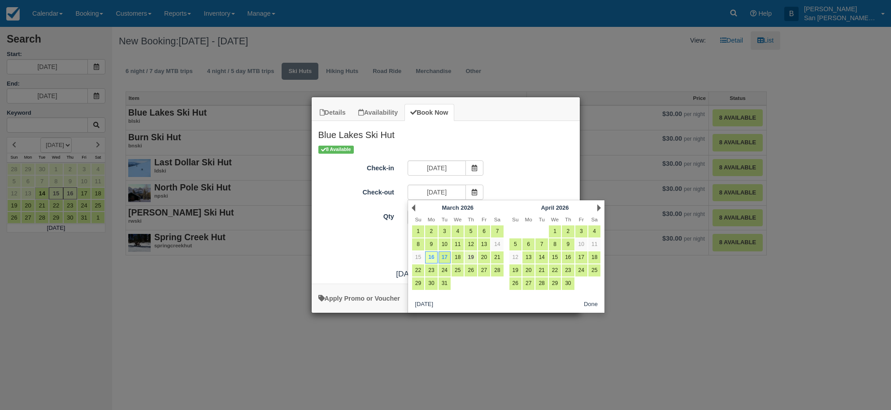
click at [476, 257] on link "19" at bounding box center [470, 257] width 12 height 12
type input "03/19/26"
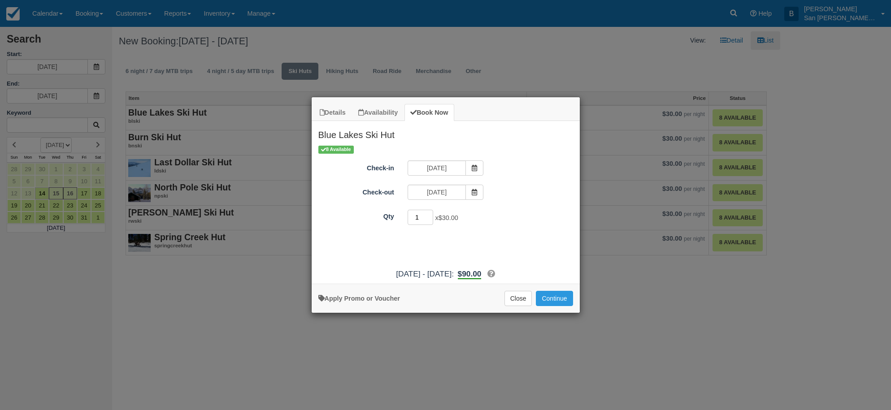
click at [422, 218] on input "1" at bounding box center [420, 217] width 26 height 15
type input "5"
click at [559, 295] on button "Continue" at bounding box center [554, 298] width 37 height 15
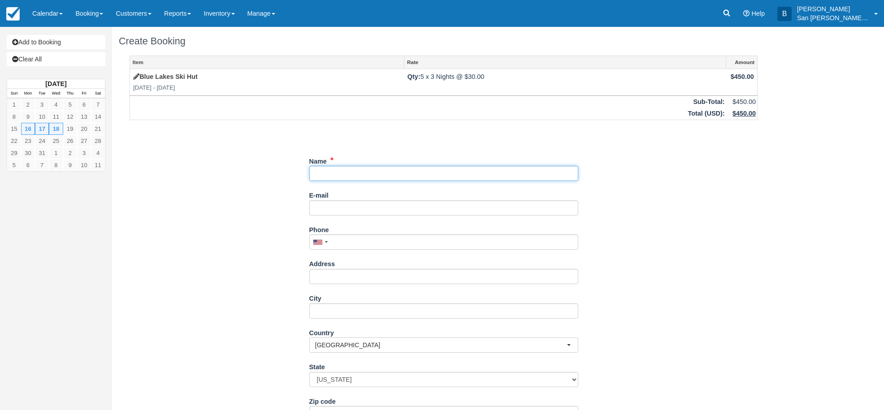
drag, startPoint x: 323, startPoint y: 170, endPoint x: 335, endPoint y: 171, distance: 12.1
click at [323, 171] on input "Name" at bounding box center [443, 173] width 269 height 15
click at [350, 175] on input "Name" at bounding box center [443, 173] width 269 height 15
type input "[PERSON_NAME]"
type input "[EMAIL_ADDRESS][DOMAIN_NAME]"
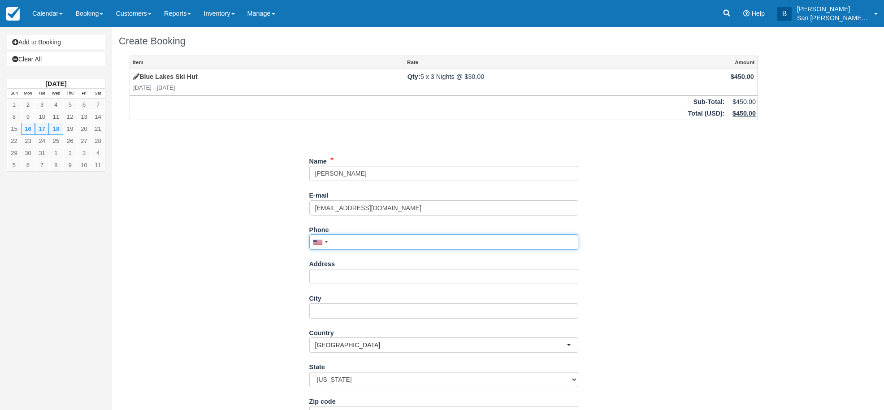
click at [359, 244] on input "Phone" at bounding box center [443, 241] width 269 height 15
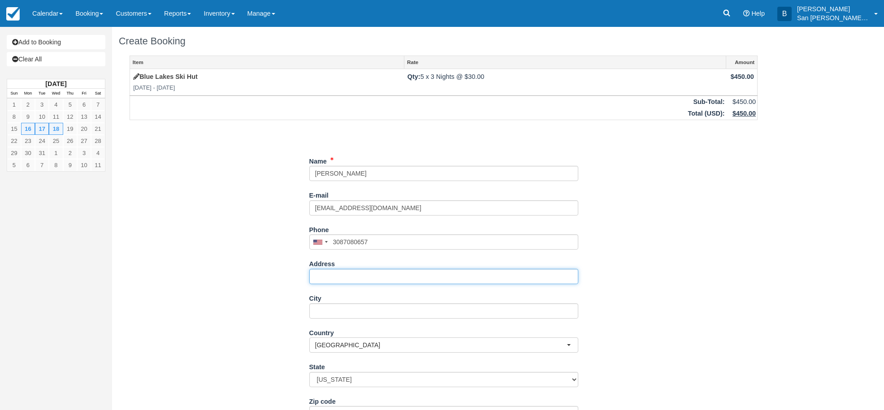
type input "(308) 708-0657"
drag, startPoint x: 351, startPoint y: 283, endPoint x: 368, endPoint y: 277, distance: 17.6
click at [351, 283] on input "Address" at bounding box center [443, 276] width 269 height 15
type input "[STREET_ADDRESS]"
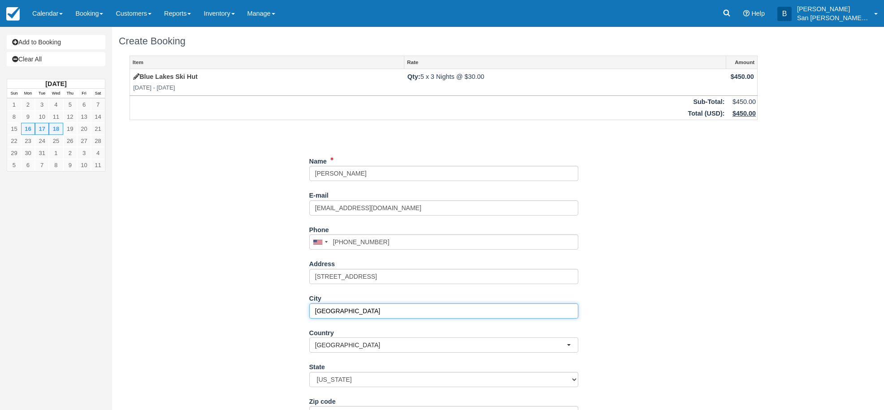
type input "Grand Junction"
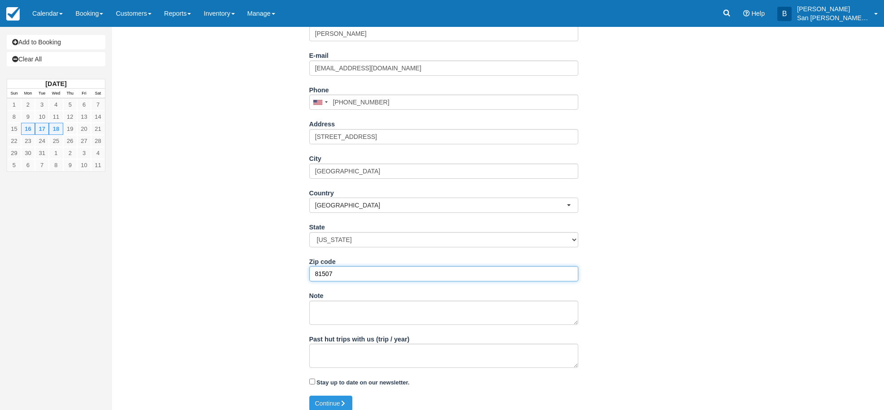
scroll to position [147, 0]
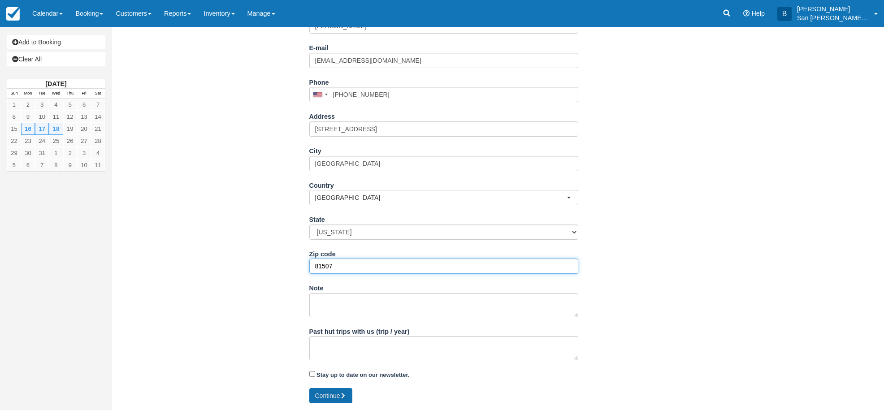
type input "81507"
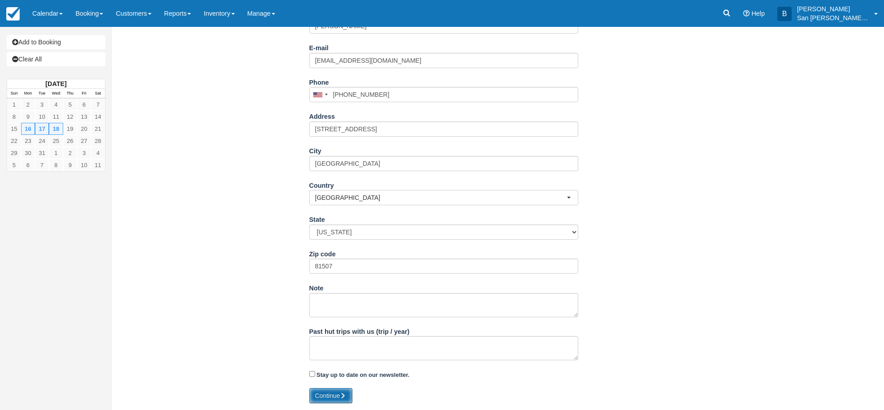
click at [335, 392] on button "Continue" at bounding box center [330, 395] width 43 height 15
type input "+13087080657"
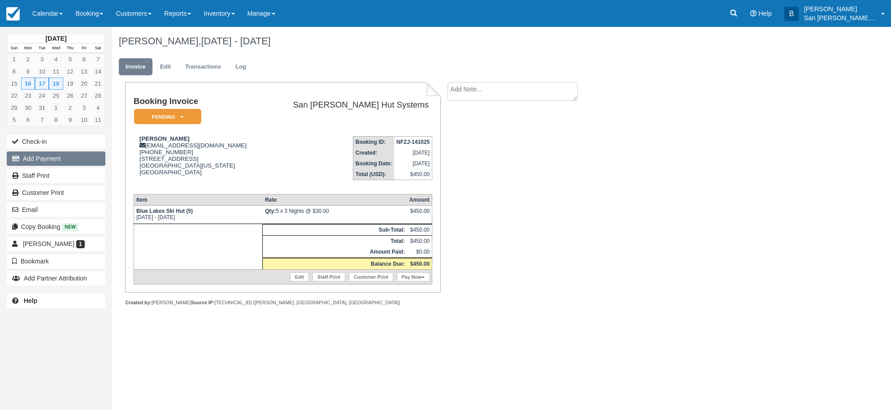
click at [40, 156] on button "Add Payment" at bounding box center [56, 159] width 99 height 14
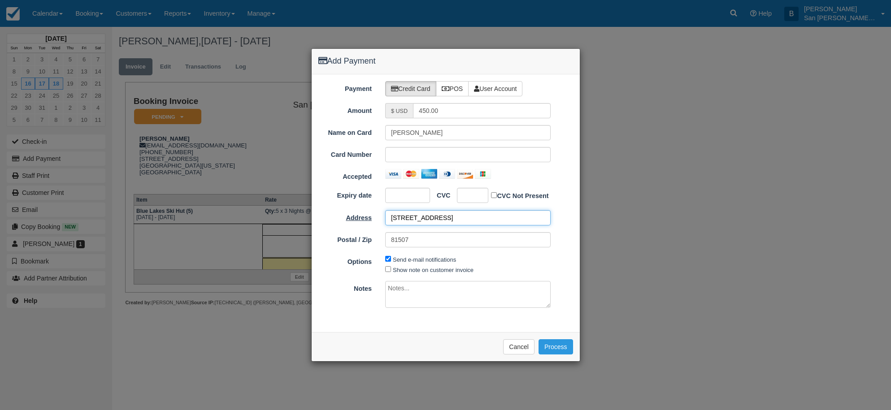
drag, startPoint x: 447, startPoint y: 218, endPoint x: 355, endPoint y: 216, distance: 92.4
click at [355, 216] on div "Address [STREET_ADDRESS]" at bounding box center [446, 217] width 268 height 15
type input "1714 W 42nd"
drag, startPoint x: 424, startPoint y: 239, endPoint x: 367, endPoint y: 229, distance: 57.9
click at [367, 229] on div "Address [STREET_ADDRESS] Postal / Zip 81507" at bounding box center [445, 232] width 255 height 44
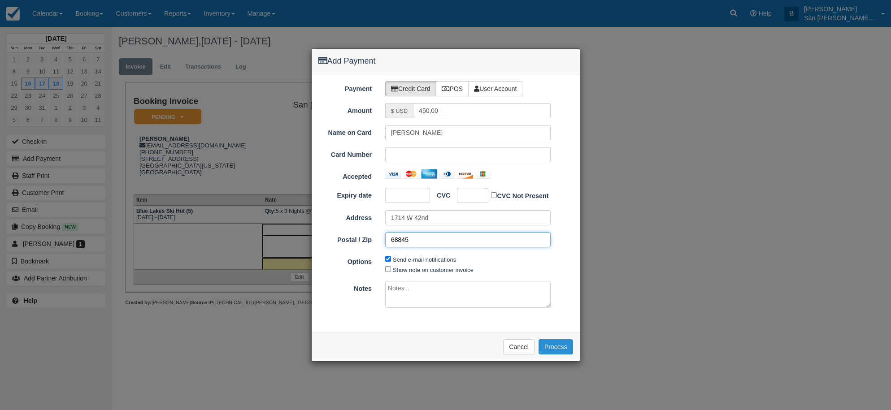
type input "68845"
click at [566, 345] on button "Process" at bounding box center [555, 346] width 35 height 15
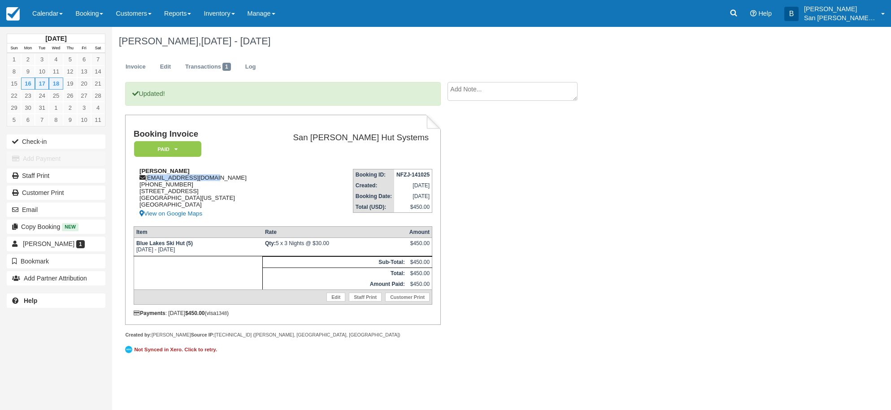
drag, startPoint x: 148, startPoint y: 179, endPoint x: 217, endPoint y: 177, distance: 69.1
click at [217, 177] on div "[PERSON_NAME][GEOGRAPHIC_DATA][EMAIL_ADDRESS][DOMAIN_NAME] [PHONE_NUMBER] [STRE…" at bounding box center [200, 194] width 132 height 52
copy div "[EMAIL_ADDRESS][DOMAIN_NAME]"
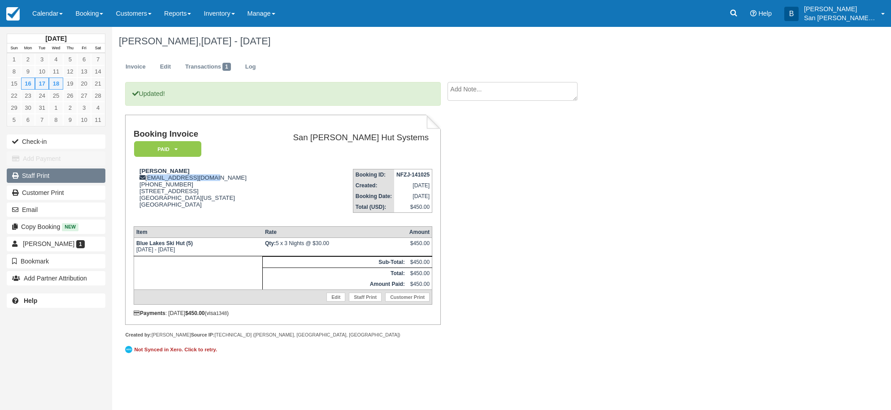
click at [44, 175] on link "Staff Print" at bounding box center [56, 176] width 99 height 14
click at [608, 227] on div "[PERSON_NAME], [DATE] - [DATE] Invoice Edit Transactions 1 Log Updated! Booking…" at bounding box center [446, 197] width 668 height 340
click at [471, 93] on textarea at bounding box center [512, 91] width 130 height 19
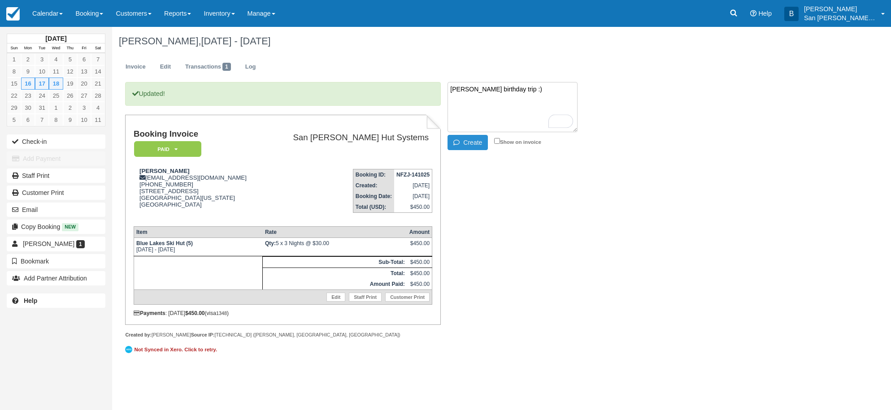
type textarea "[PERSON_NAME] birthday trip :)"
click at [474, 144] on button "Create" at bounding box center [467, 142] width 40 height 15
